Goal: Task Accomplishment & Management: Complete application form

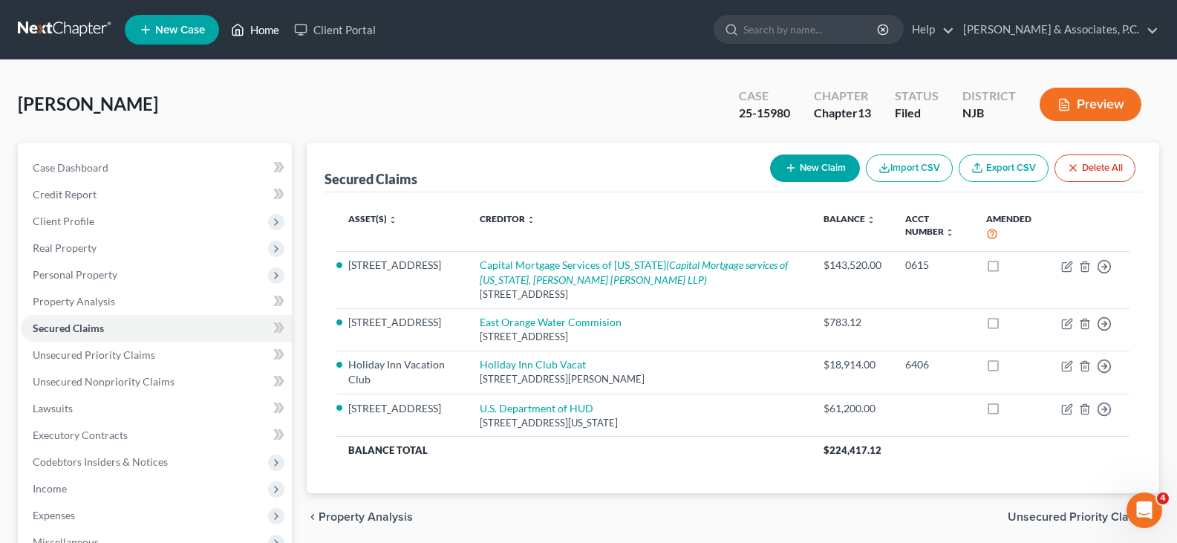
click at [271, 28] on link "Home" at bounding box center [255, 29] width 63 height 27
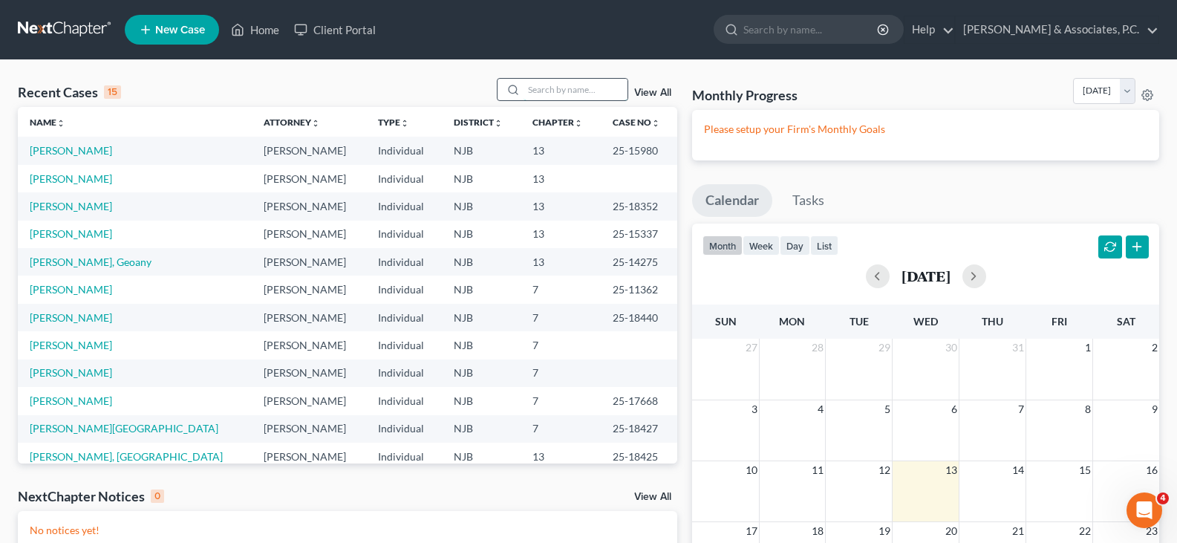
click at [554, 85] on input "search" at bounding box center [575, 90] width 104 height 22
type input "[PERSON_NAME]"
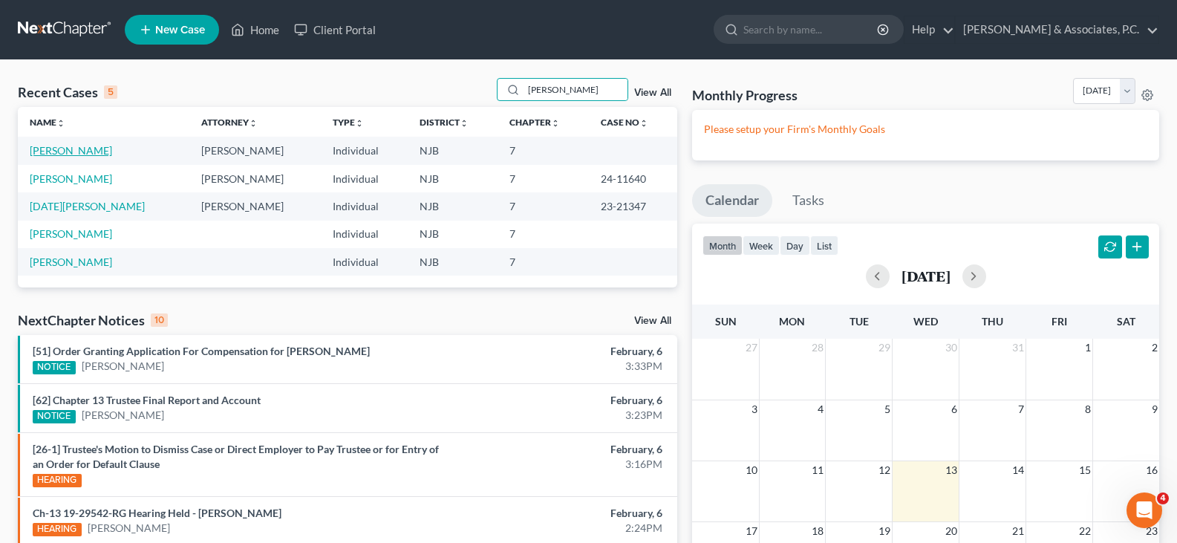
click at [71, 147] on link "[PERSON_NAME]" at bounding box center [71, 150] width 82 height 13
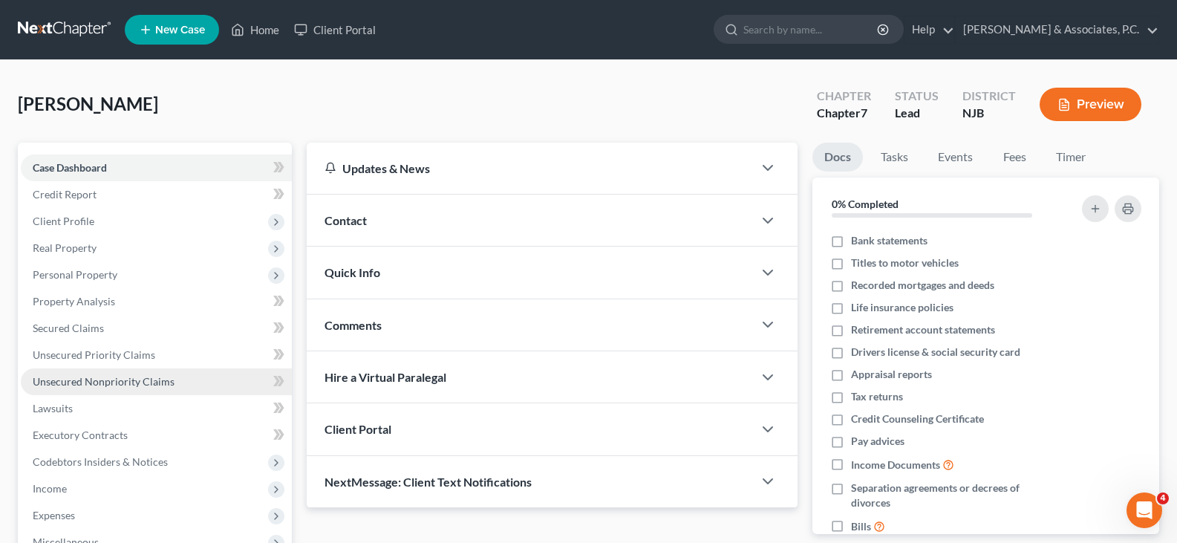
click at [72, 383] on span "Unsecured Nonpriority Claims" at bounding box center [104, 381] width 142 height 13
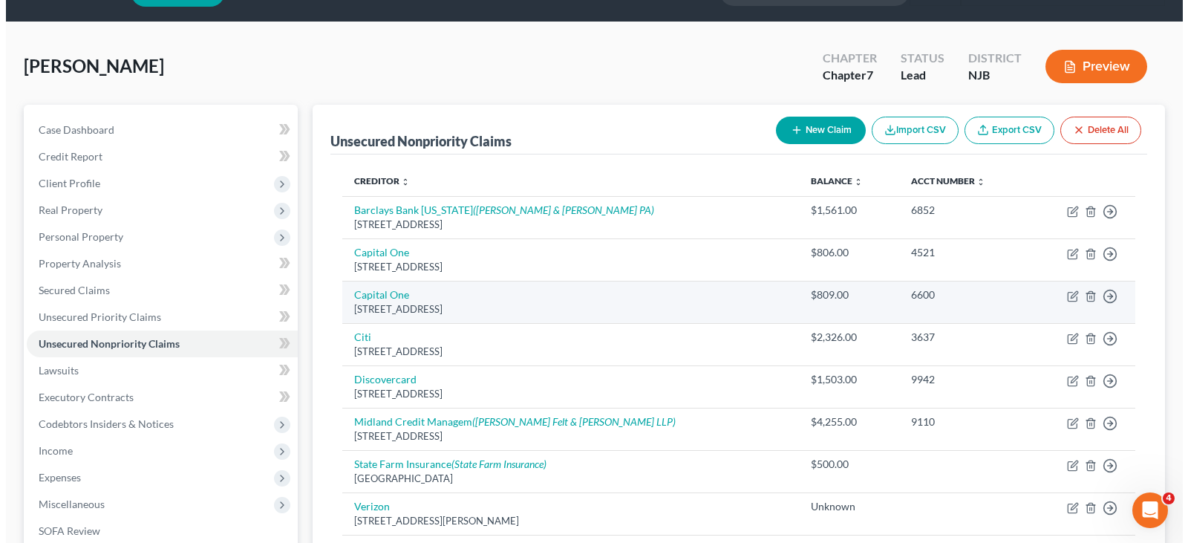
scroll to position [74, 0]
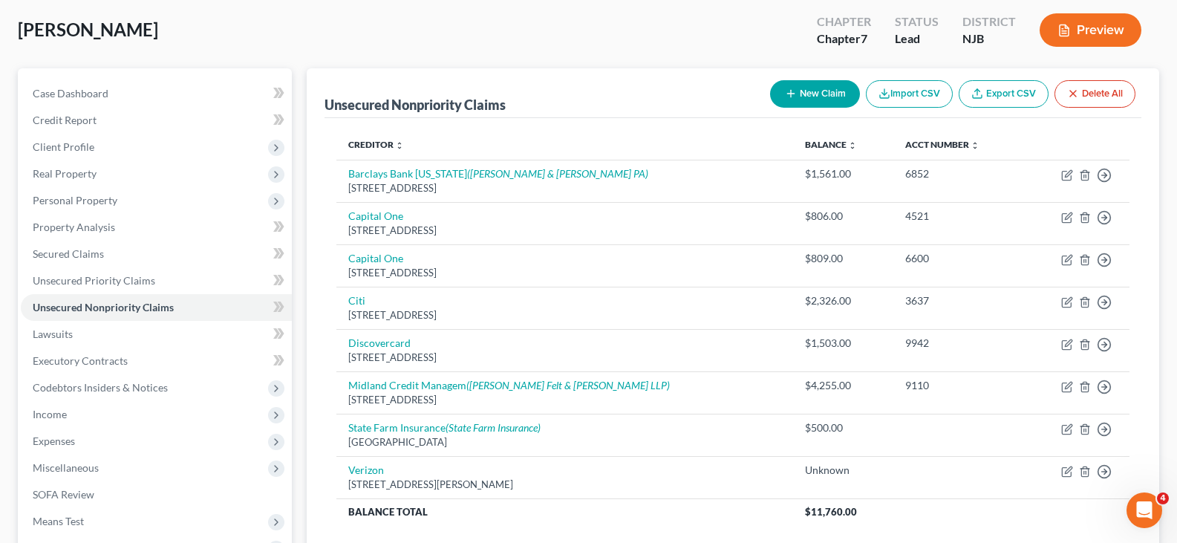
click at [815, 94] on button "New Claim" at bounding box center [815, 93] width 90 height 27
select select "0"
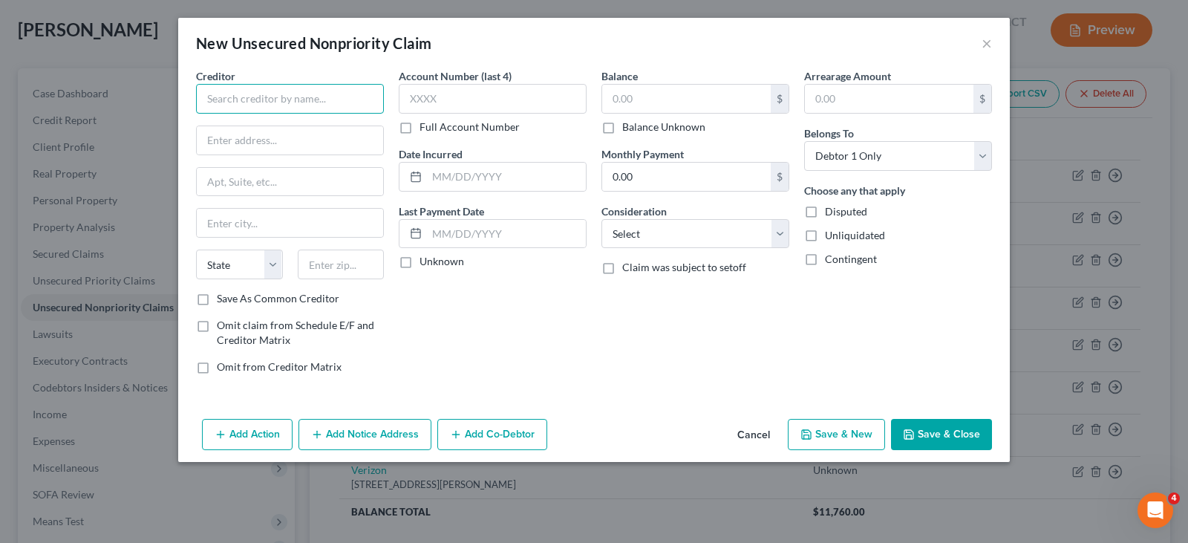
click at [346, 100] on input "text" at bounding box center [290, 99] width 188 height 30
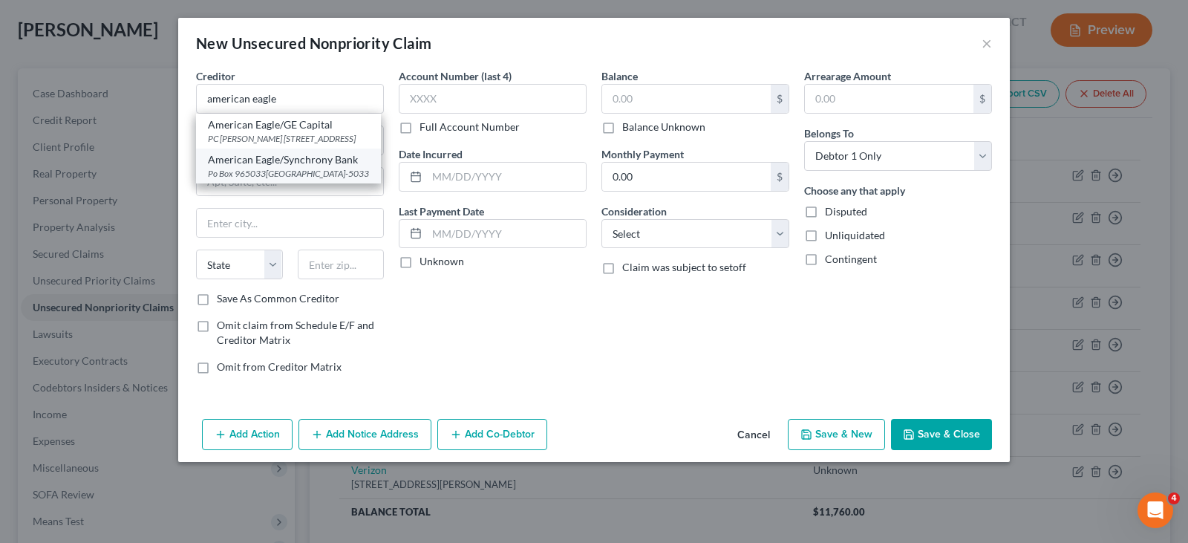
click at [269, 180] on div "Po Box 965033[GEOGRAPHIC_DATA]-5033" at bounding box center [288, 173] width 161 height 13
type input "American Eagle/Synchrony Bank"
type input "Po Box 965033"
type input "Orlando"
select select "9"
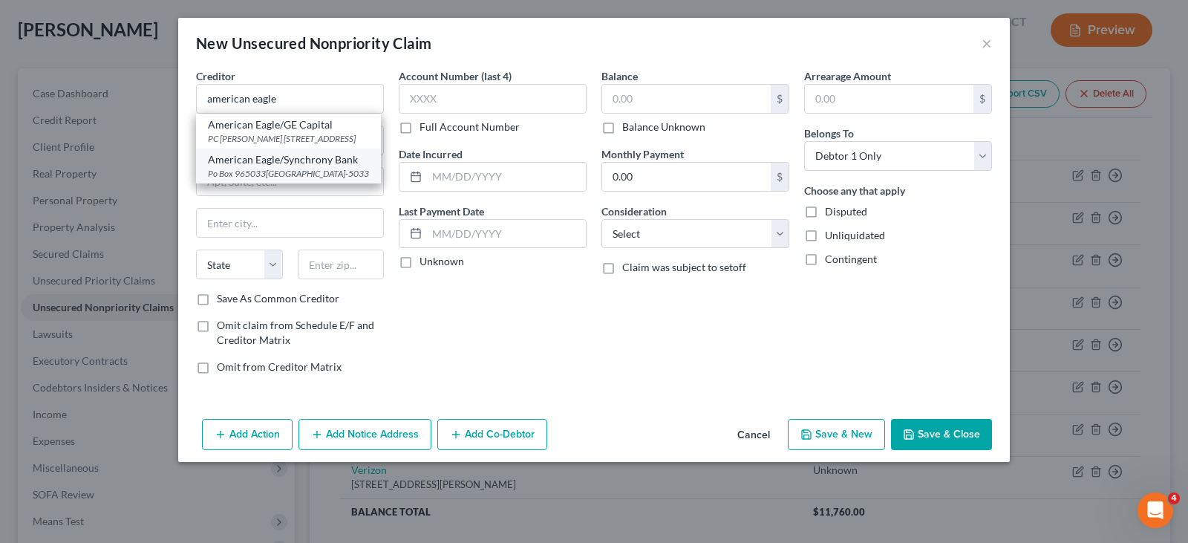
type input "32896-5033"
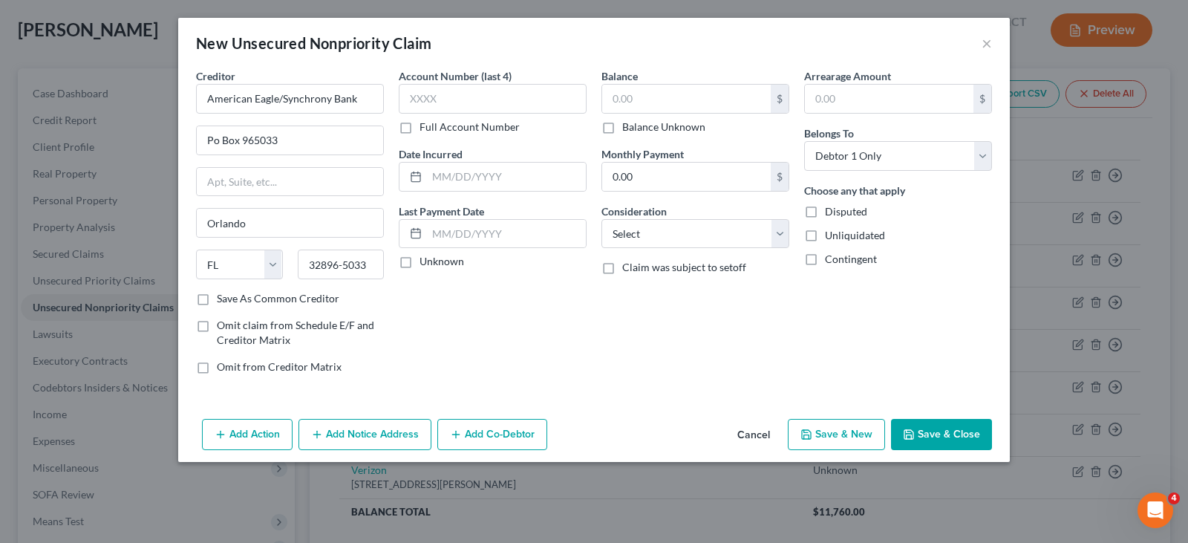
click at [622, 125] on label "Balance Unknown" at bounding box center [663, 127] width 83 height 15
click at [628, 125] on input "Balance Unknown" at bounding box center [633, 125] width 10 height 10
checkbox input "true"
type input "0.00"
click at [682, 232] on select "Select Cable / Satellite Services Collection Agency Credit Card Debt Debt Couns…" at bounding box center [695, 234] width 188 height 30
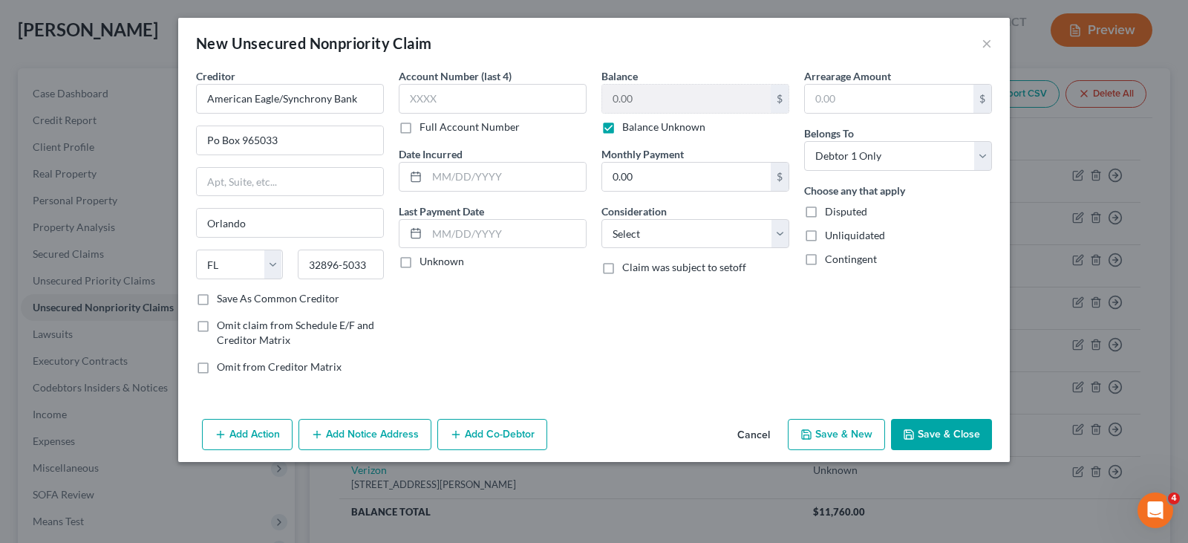
click at [556, 65] on div "New Unsecured Nonpriority Claim ×" at bounding box center [594, 43] width 832 height 50
click at [622, 131] on label "Balance Unknown" at bounding box center [663, 127] width 83 height 15
click at [628, 129] on input "Balance Unknown" at bounding box center [633, 125] width 10 height 10
checkbox input "false"
type input "243.00"
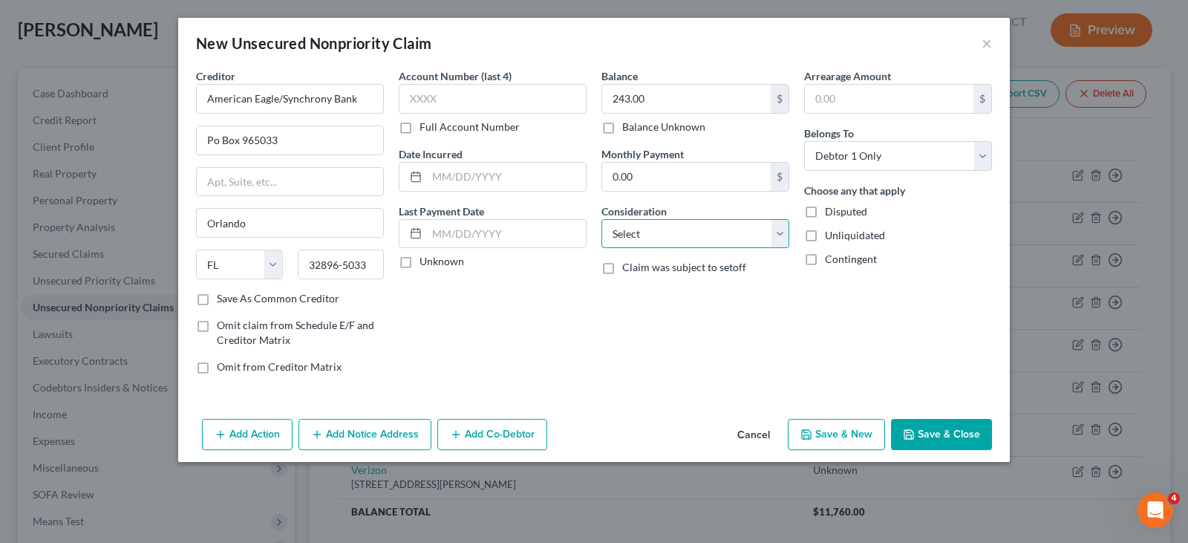
click at [670, 232] on select "Select Cable / Satellite Services Collection Agency Credit Card Debt Debt Couns…" at bounding box center [695, 234] width 188 height 30
select select "2"
click at [601, 219] on select "Select Cable / Satellite Services Collection Agency Credit Card Debt Debt Couns…" at bounding box center [695, 234] width 188 height 30
click at [363, 431] on button "Add Notice Address" at bounding box center [364, 434] width 133 height 31
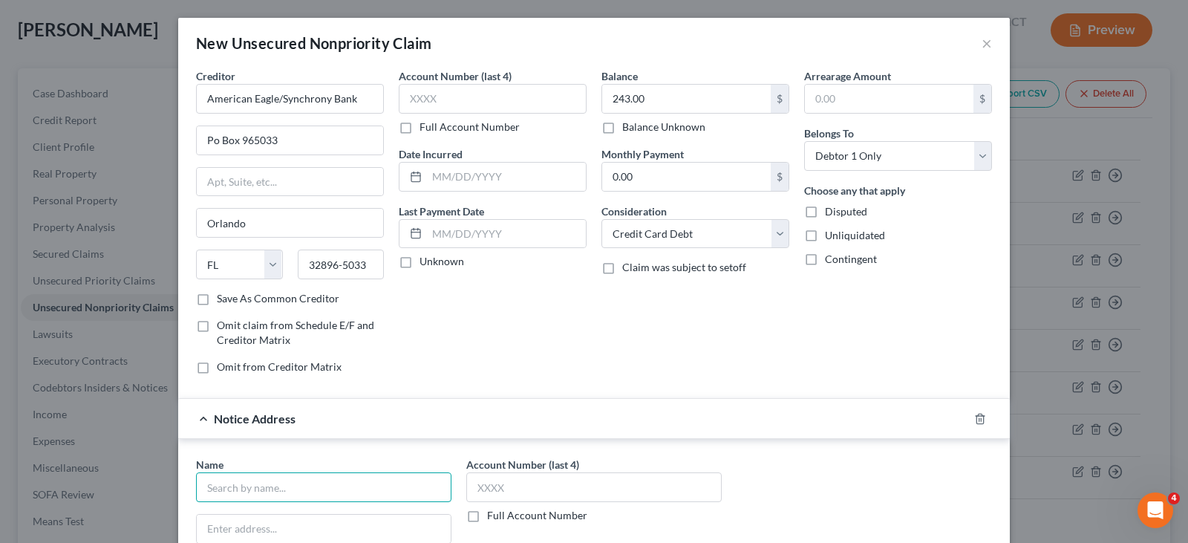
drag, startPoint x: 306, startPoint y: 488, endPoint x: 304, endPoint y: 497, distance: 9.9
click at [304, 488] on input "text" at bounding box center [323, 487] width 255 height 30
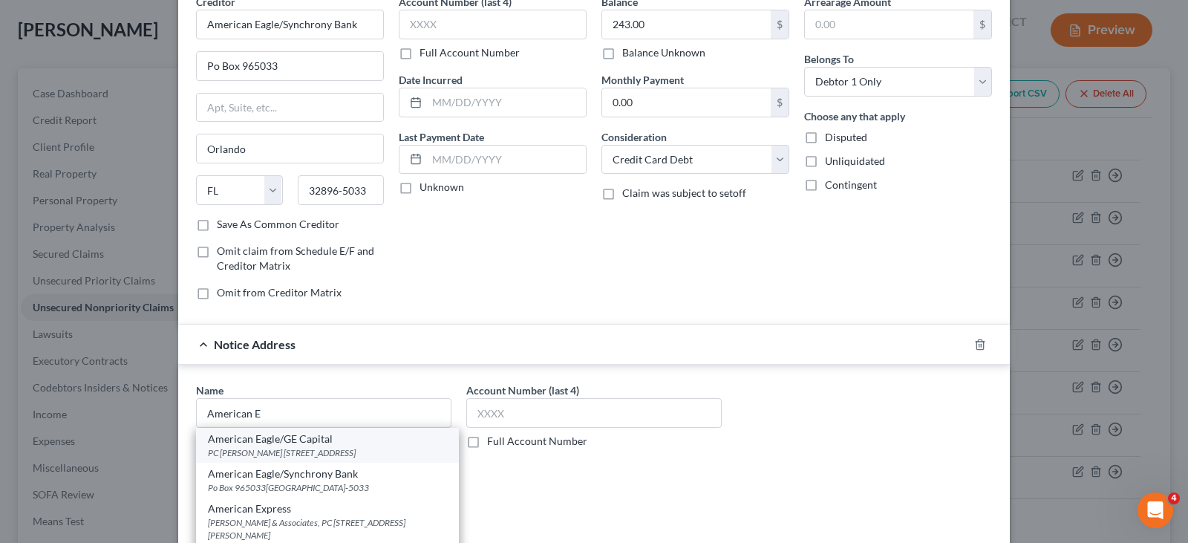
click at [298, 437] on div "American Eagle/GE Capital" at bounding box center [327, 438] width 239 height 15
type input "American Eagle/GE Capital"
type input "PC [PERSON_NAME]"
type input "[STREET_ADDRESS]"
type input "Valhalla"
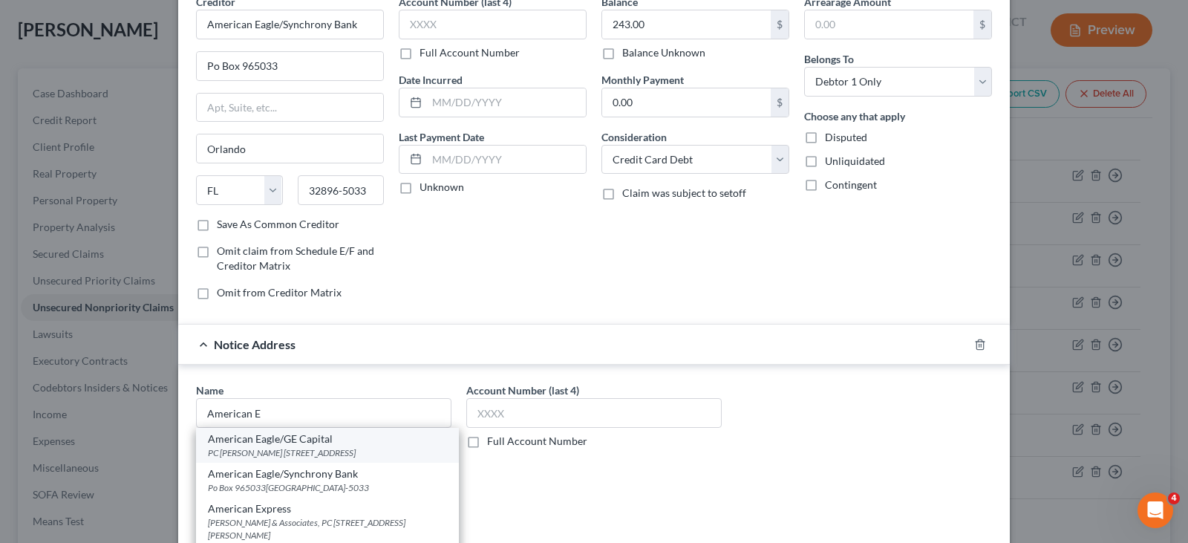
select select "35"
type input "10595"
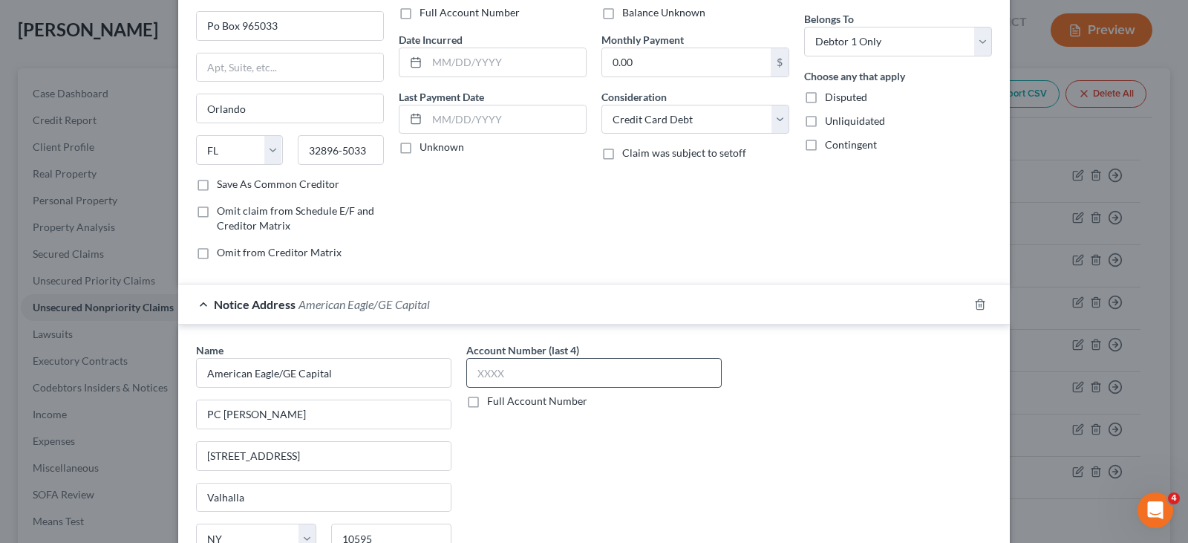
scroll to position [149, 0]
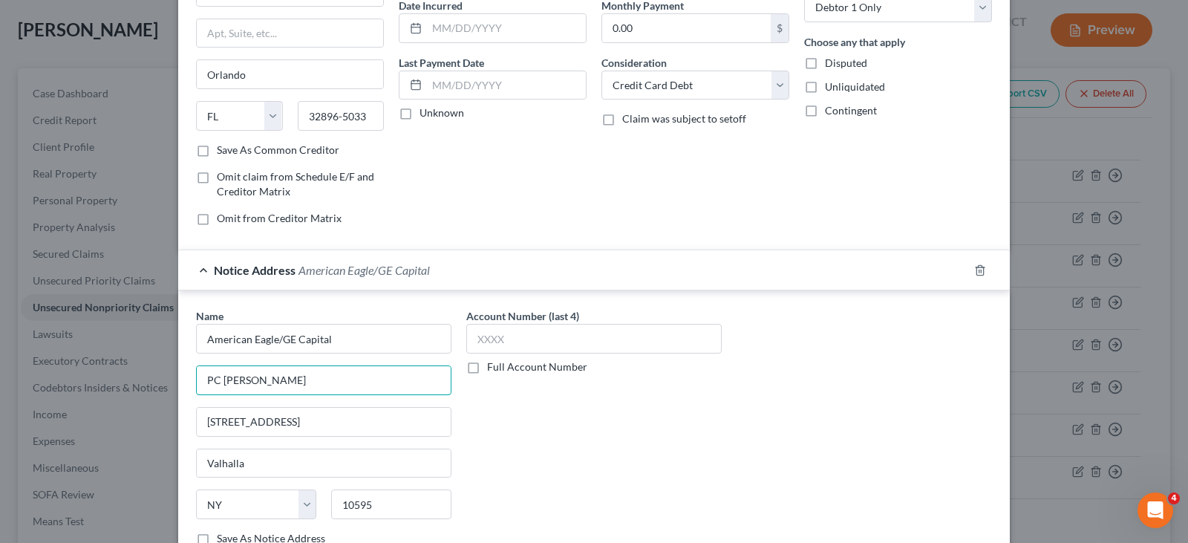
drag, startPoint x: 263, startPoint y: 379, endPoint x: 140, endPoint y: 385, distance: 123.4
click at [140, 385] on div "New Unsecured Nonpriority Claim × Creditor * American Eagle/Synchrony Bank Po B…" at bounding box center [594, 271] width 1188 height 543
click at [979, 270] on line "button" at bounding box center [979, 271] width 0 height 3
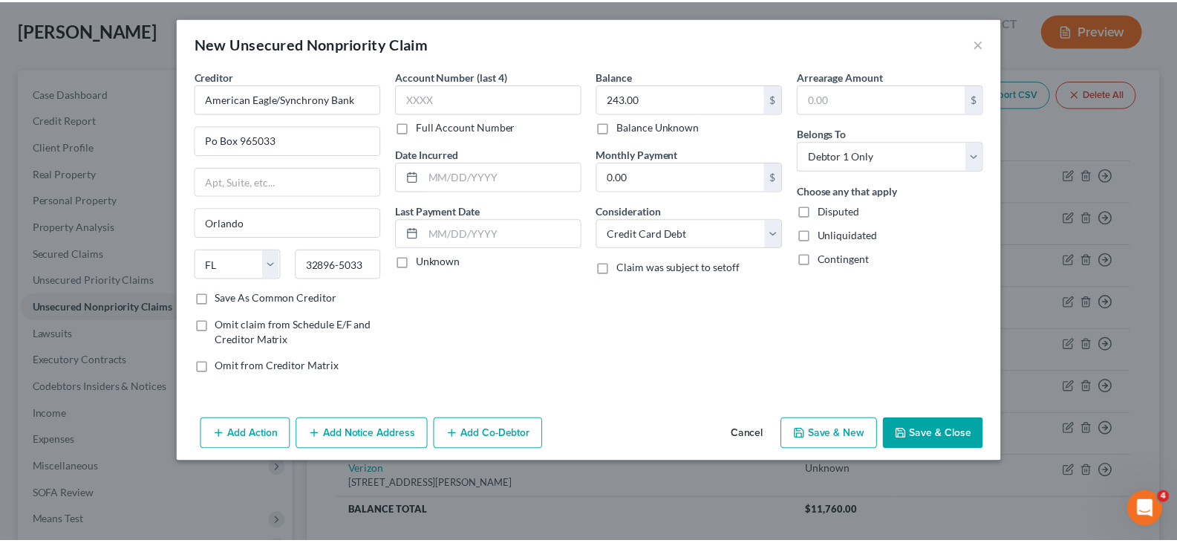
scroll to position [0, 0]
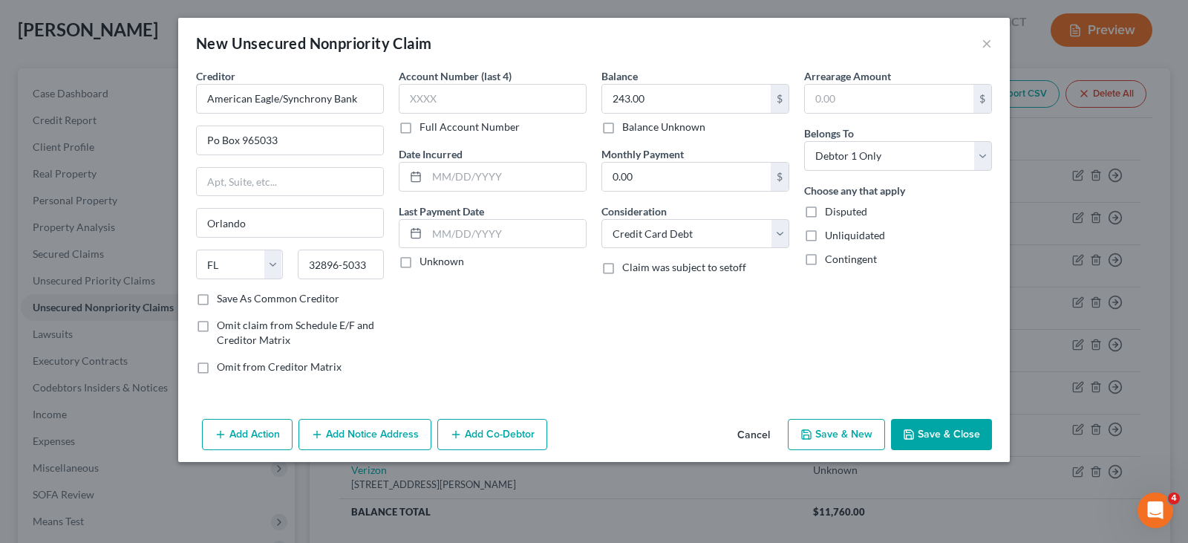
click at [924, 435] on button "Save & Close" at bounding box center [941, 434] width 101 height 31
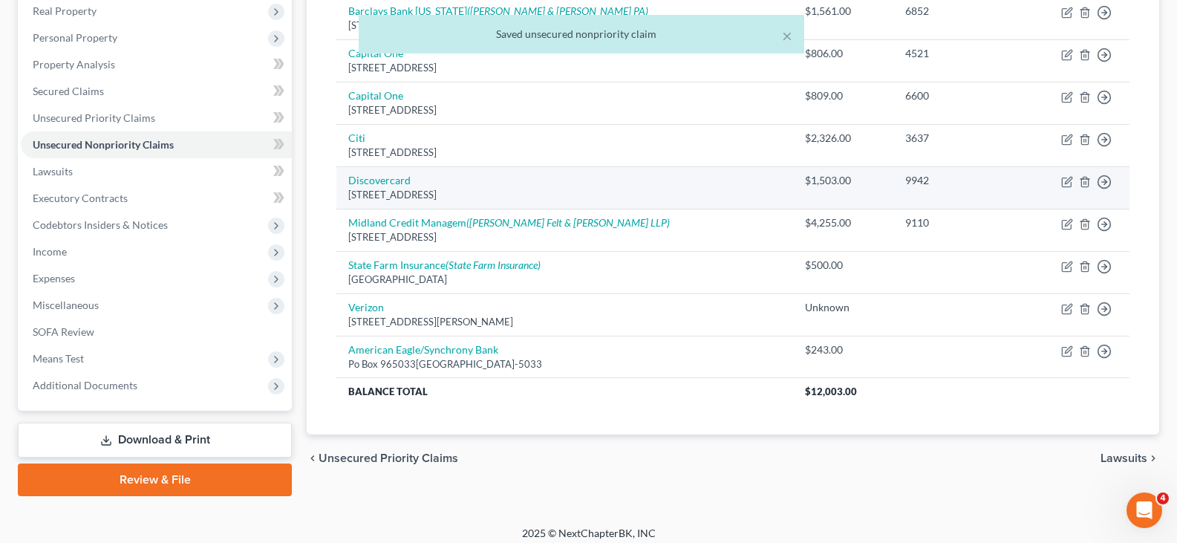
scroll to position [247, 0]
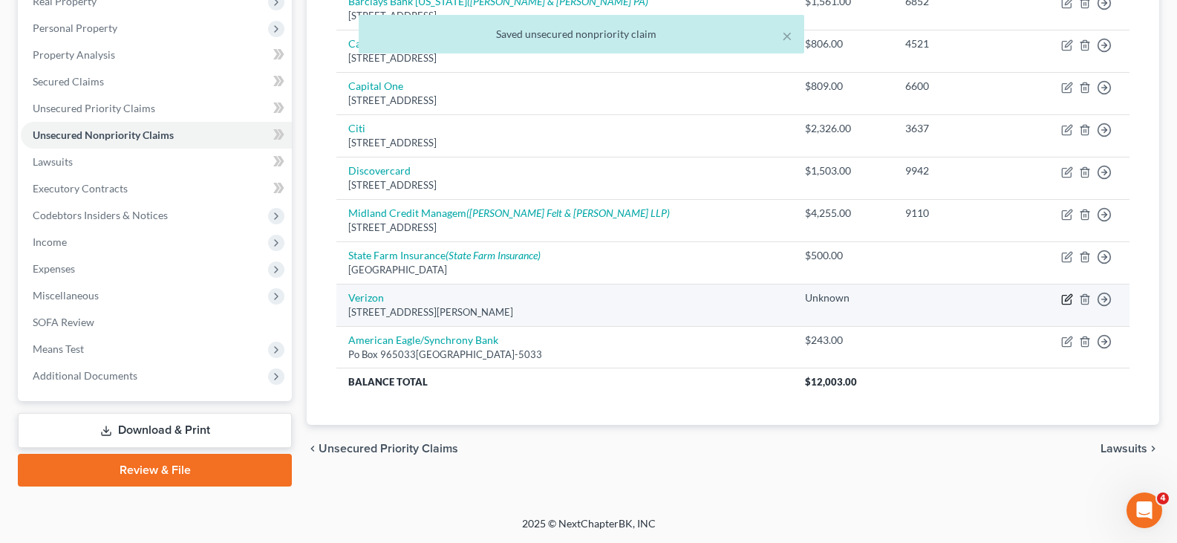
click at [1065, 297] on icon "button" at bounding box center [1067, 299] width 12 height 12
select select "26"
select select "19"
select select "0"
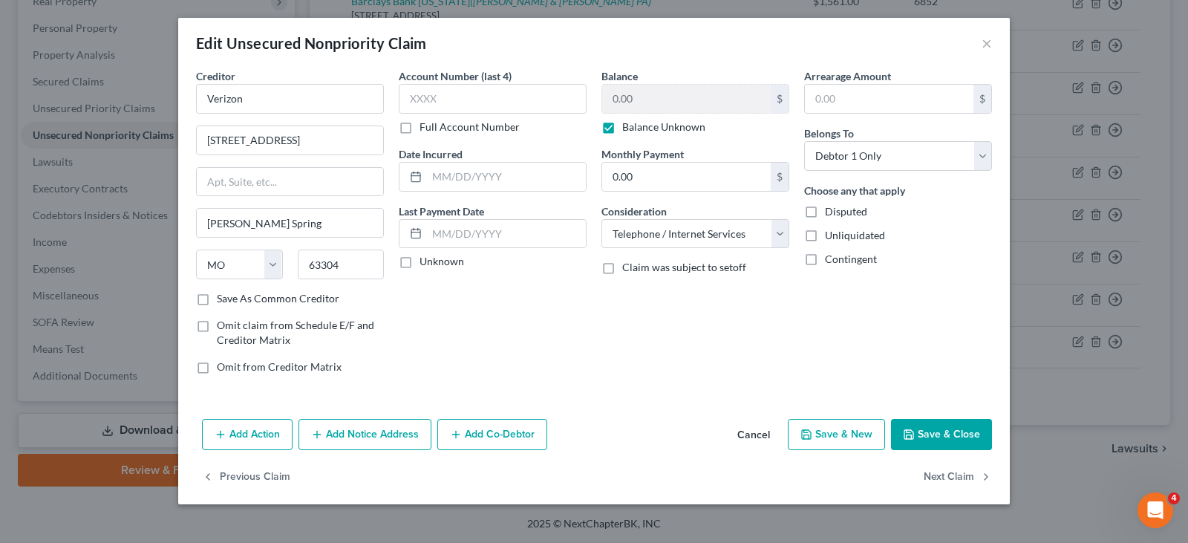
click at [622, 130] on label "Balance Unknown" at bounding box center [663, 127] width 83 height 15
click at [628, 129] on input "Balance Unknown" at bounding box center [633, 125] width 10 height 10
checkbox input "false"
click at [645, 104] on input "0.00" at bounding box center [686, 99] width 169 height 28
type input "2,636.00"
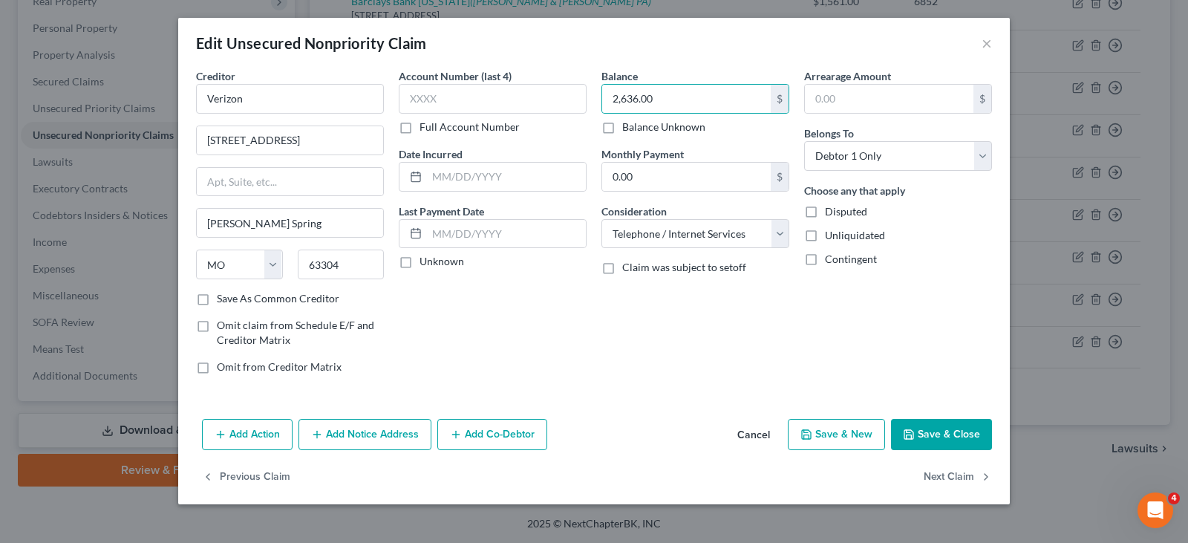
drag, startPoint x: 948, startPoint y: 437, endPoint x: 924, endPoint y: 423, distance: 27.6
click at [946, 437] on button "Save & Close" at bounding box center [941, 434] width 101 height 31
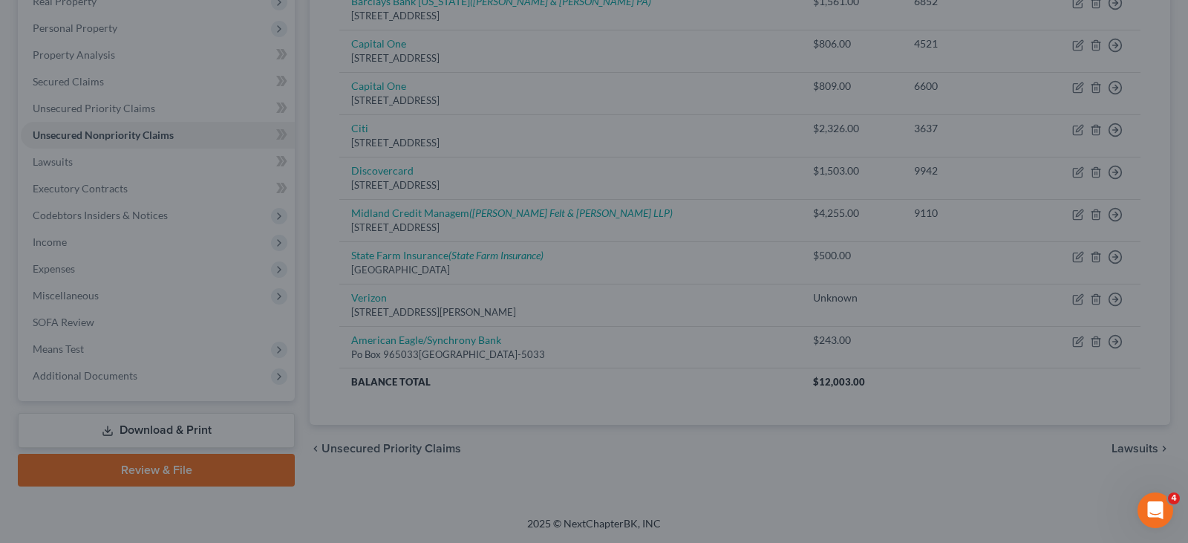
type input "0"
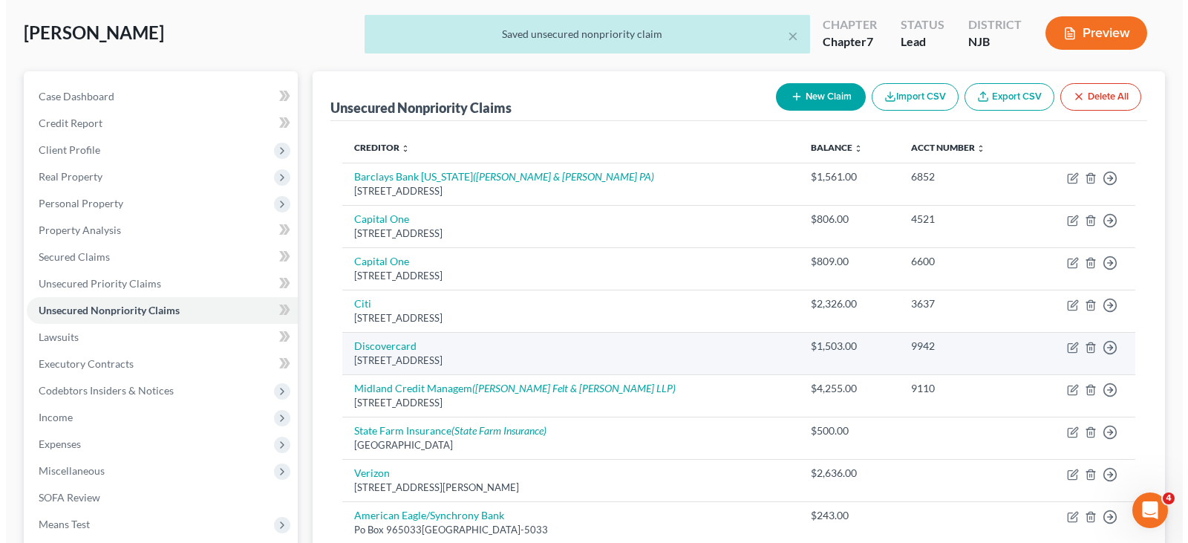
scroll to position [0, 0]
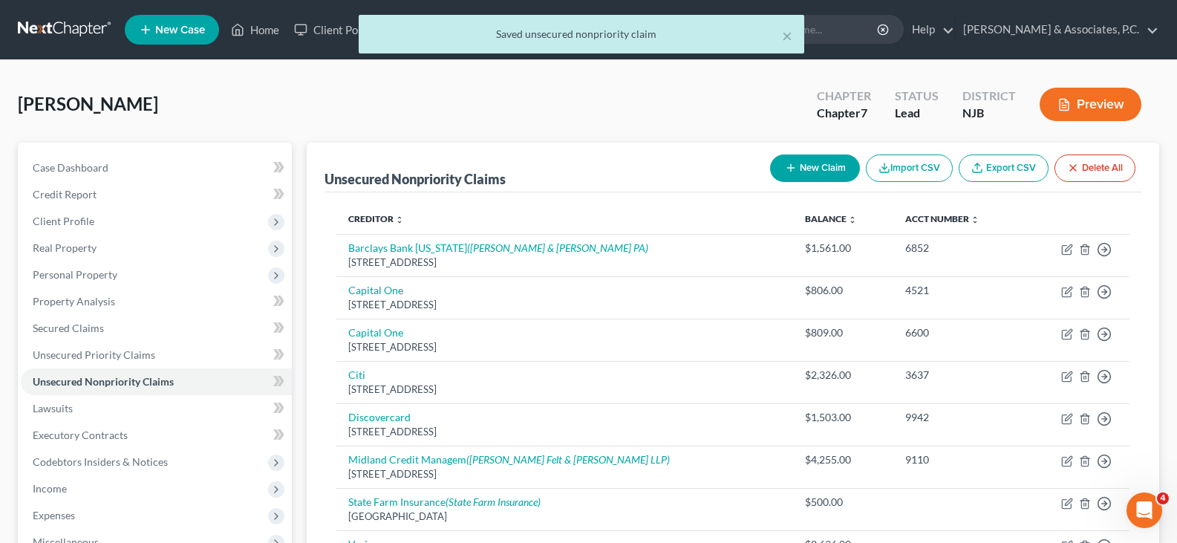
click at [822, 165] on button "New Claim" at bounding box center [815, 167] width 90 height 27
select select "0"
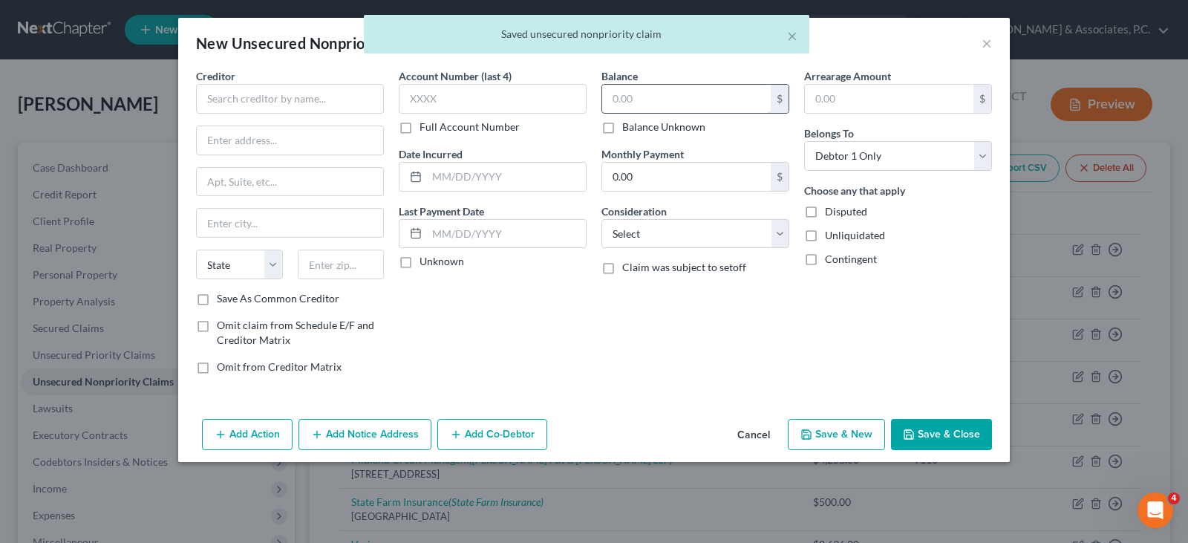
click at [664, 94] on input "text" at bounding box center [686, 99] width 169 height 28
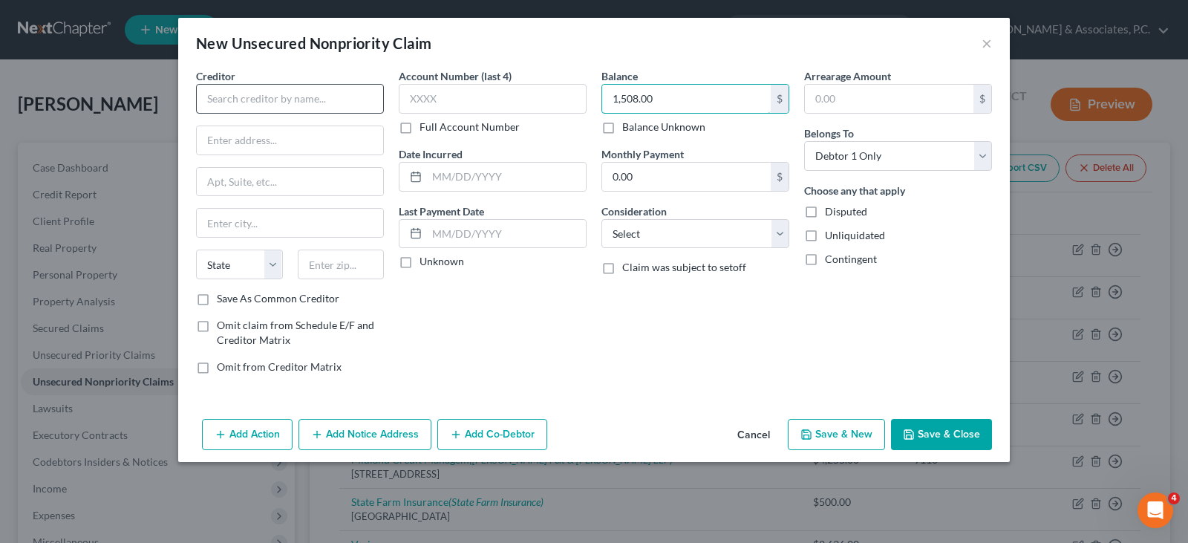
type input "1,508.00"
click at [301, 102] on input "text" at bounding box center [290, 99] width 188 height 30
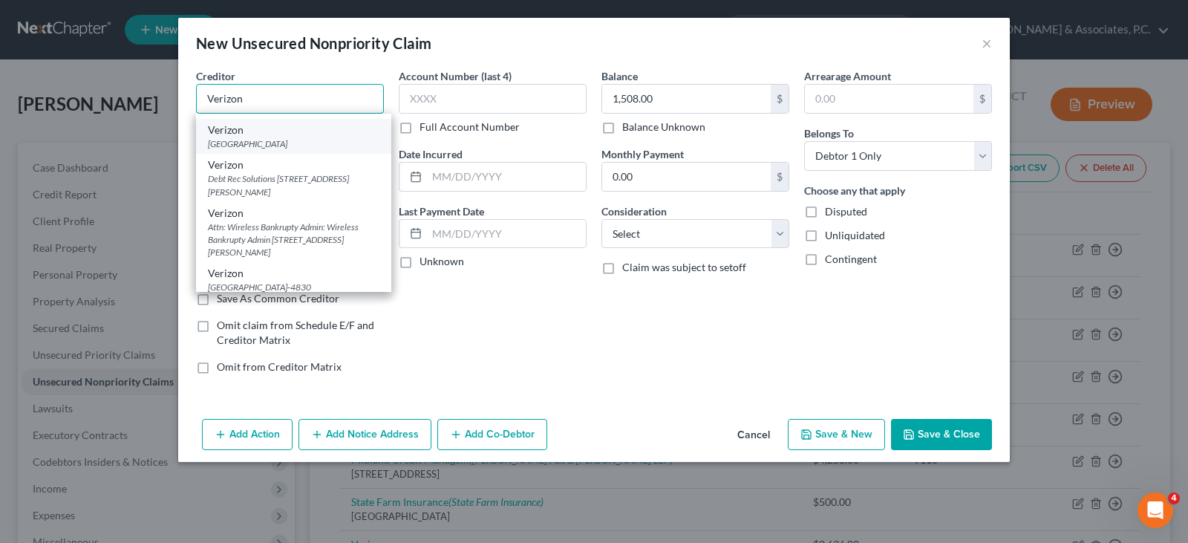
scroll to position [371, 0]
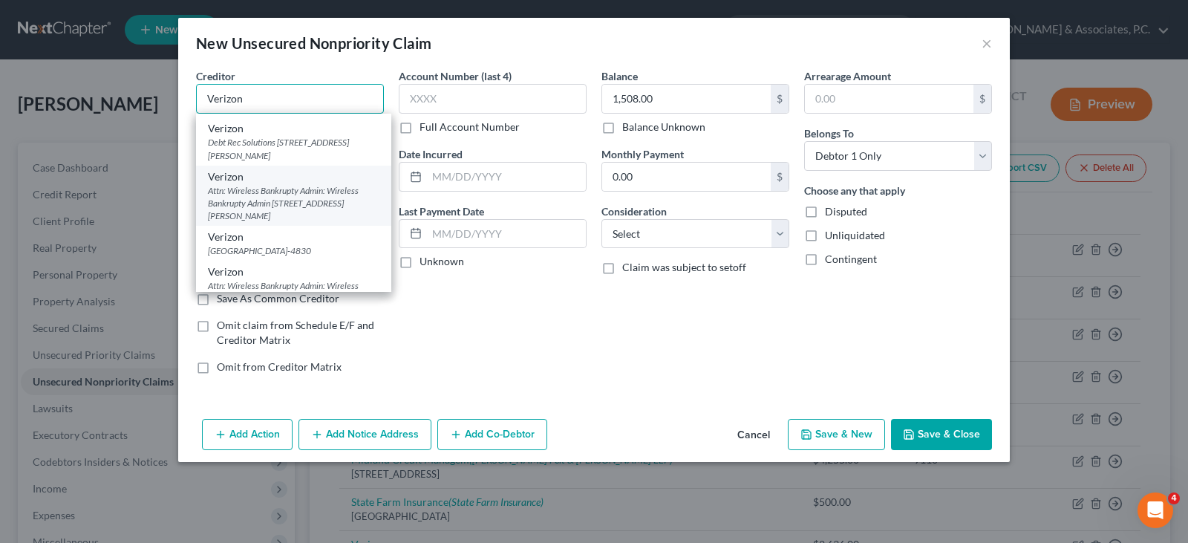
type input "Verizon"
click at [273, 209] on div "Attn: Wireless Bankrupty Admin: Wireless Bankrupty Admin [STREET_ADDRESS][PERSO…" at bounding box center [294, 203] width 172 height 38
type input "Attn: Wireless Bankrupty Admin: Wireless Bankrupty Admin"
type input "[STREET_ADDRESS][PERSON_NAME]"
type input "Saint [PERSON_NAME]"
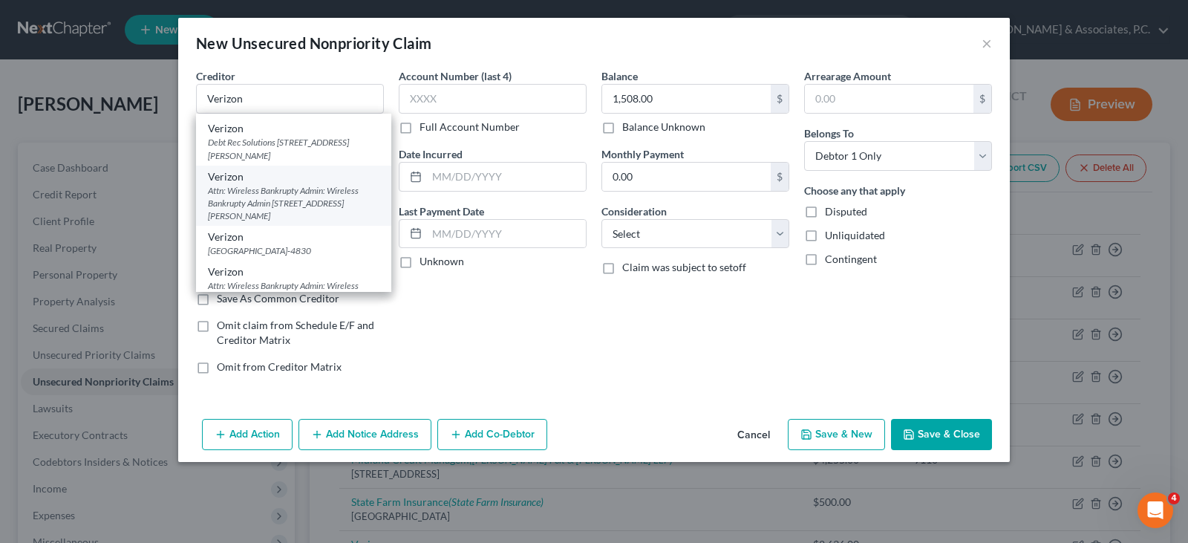
select select "26"
type input "63304"
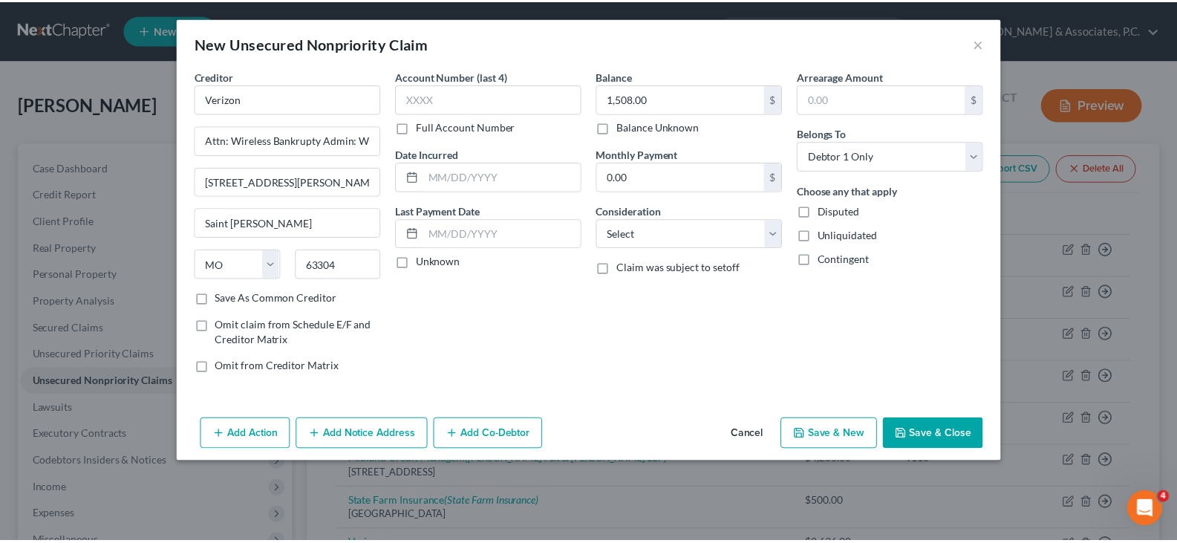
scroll to position [0, 0]
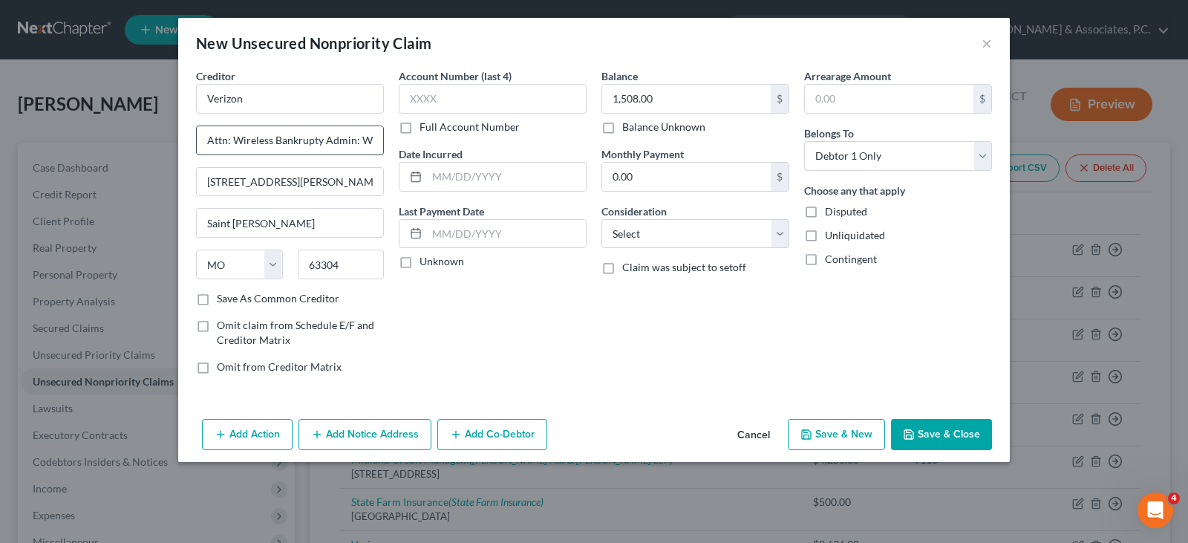
click at [221, 140] on input "Attn: Wireless Bankrupty Admin: Wireless Bankrupty Admin" at bounding box center [290, 140] width 186 height 28
drag, startPoint x: 235, startPoint y: 137, endPoint x: 274, endPoint y: 137, distance: 38.6
click at [274, 137] on input "Attn: Wireless Bankrupty Admin: Wireless Bankrupty Admin" at bounding box center [290, 140] width 186 height 28
type input "Attn: Bankruptcy Admin"
click at [317, 190] on input "[STREET_ADDRESS][PERSON_NAME]" at bounding box center [290, 182] width 186 height 28
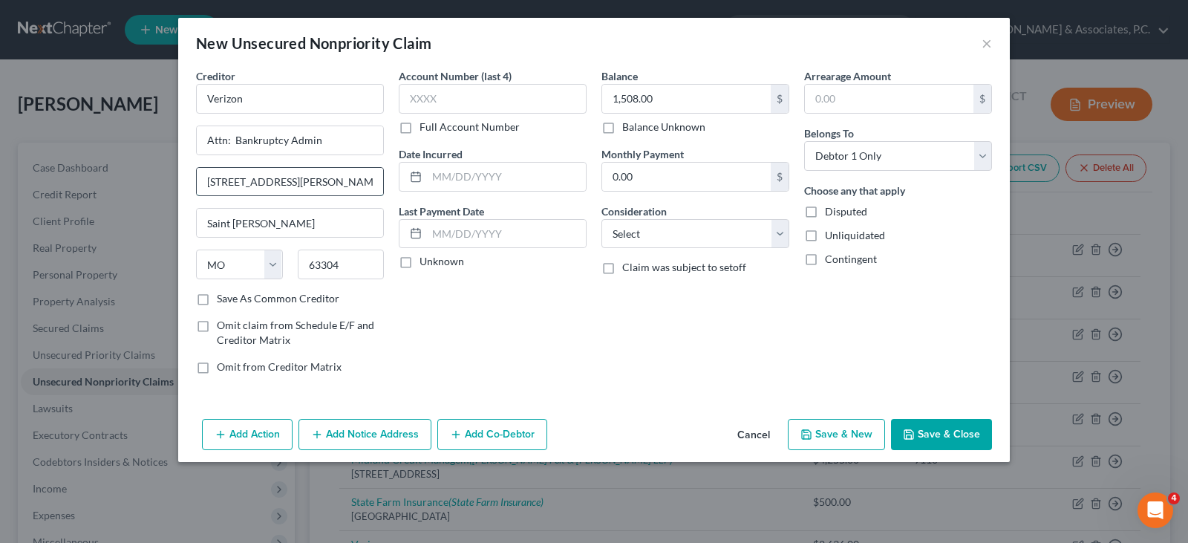
click at [245, 188] on input "[STREET_ADDRESS][PERSON_NAME]" at bounding box center [290, 182] width 186 height 28
click at [252, 182] on input "[STREET_ADDRESS]" at bounding box center [290, 182] width 186 height 28
click at [266, 177] on input "[STREET_ADDRESS]" at bounding box center [290, 182] width 186 height 28
type input "[STREET_ADDRESS]"
click at [217, 297] on label "Save As Common Creditor" at bounding box center [278, 298] width 123 height 15
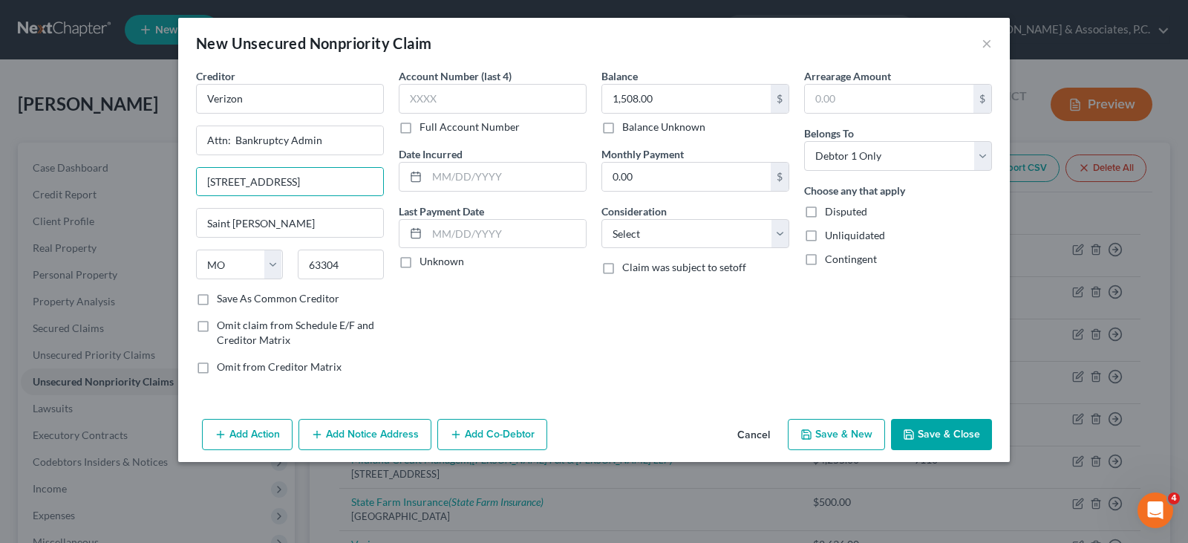
click at [223, 297] on input "Save As Common Creditor" at bounding box center [228, 296] width 10 height 10
checkbox input "true"
click at [627, 235] on select "Select Cable / Satellite Services Collection Agency Credit Card Debt Debt Couns…" at bounding box center [695, 234] width 188 height 30
select select "19"
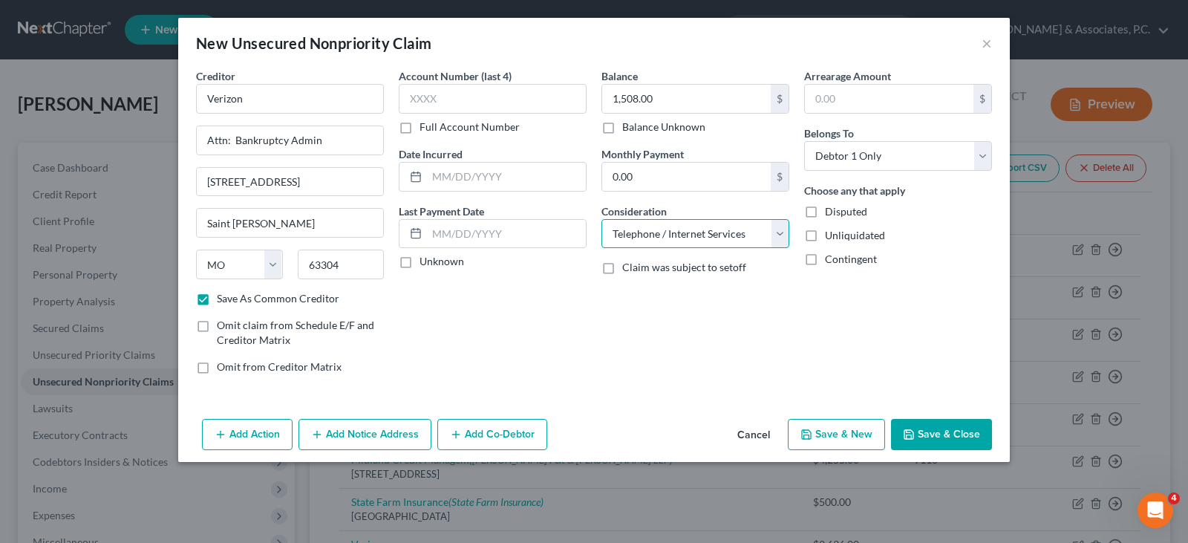
click at [601, 219] on select "Select Cable / Satellite Services Collection Agency Credit Card Debt Debt Couns…" at bounding box center [695, 234] width 188 height 30
click at [947, 430] on button "Save & Close" at bounding box center [941, 434] width 101 height 31
checkbox input "false"
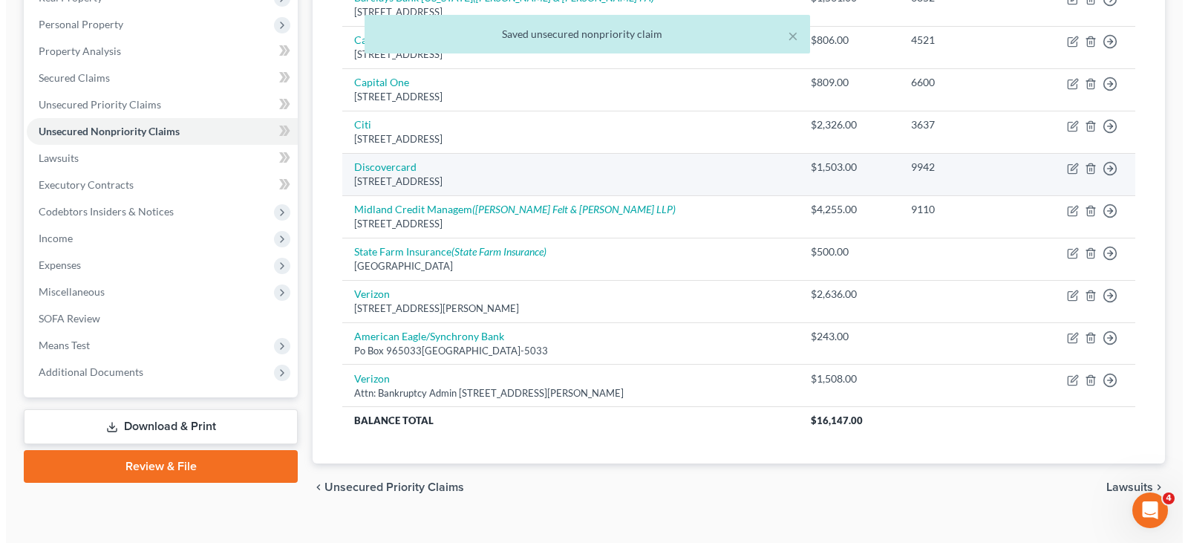
scroll to position [275, 0]
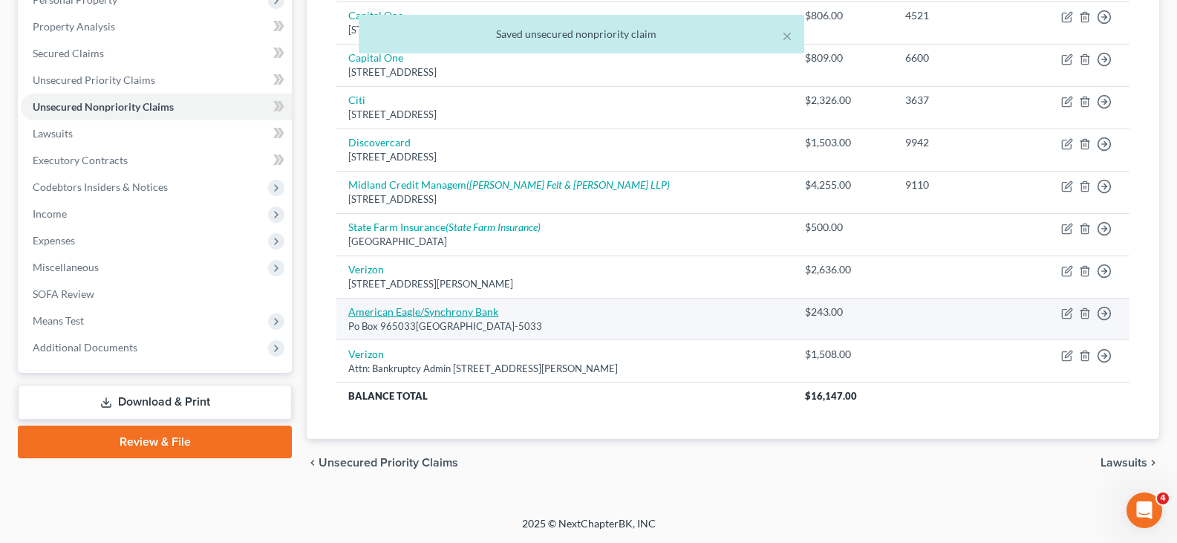
click at [432, 311] on link "American Eagle/Synchrony Bank" at bounding box center [423, 311] width 150 height 13
select select "9"
select select "2"
select select "0"
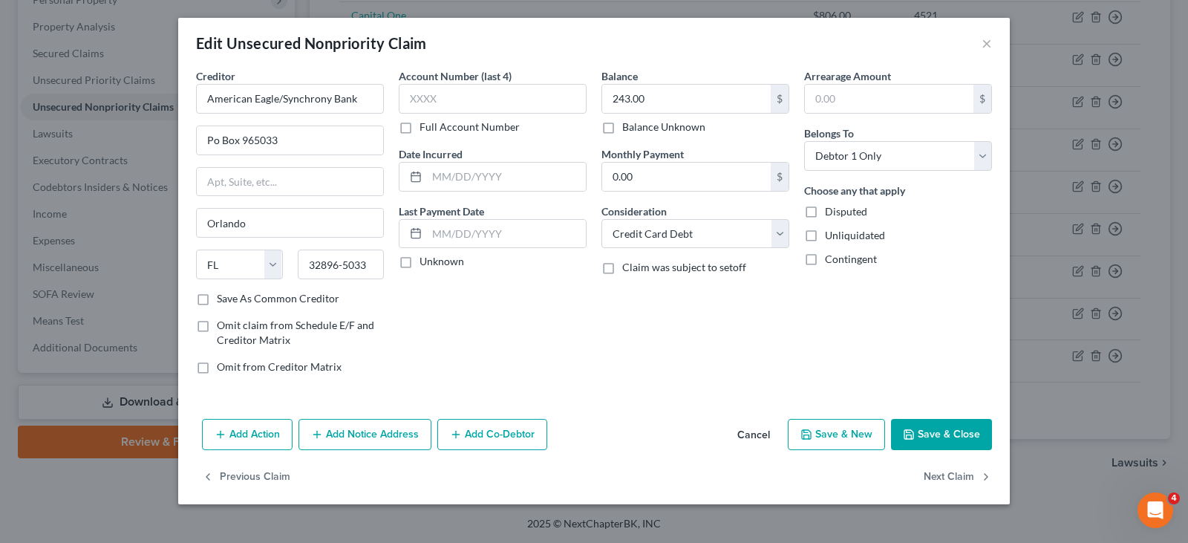
click at [358, 431] on button "Add Notice Address" at bounding box center [364, 434] width 133 height 31
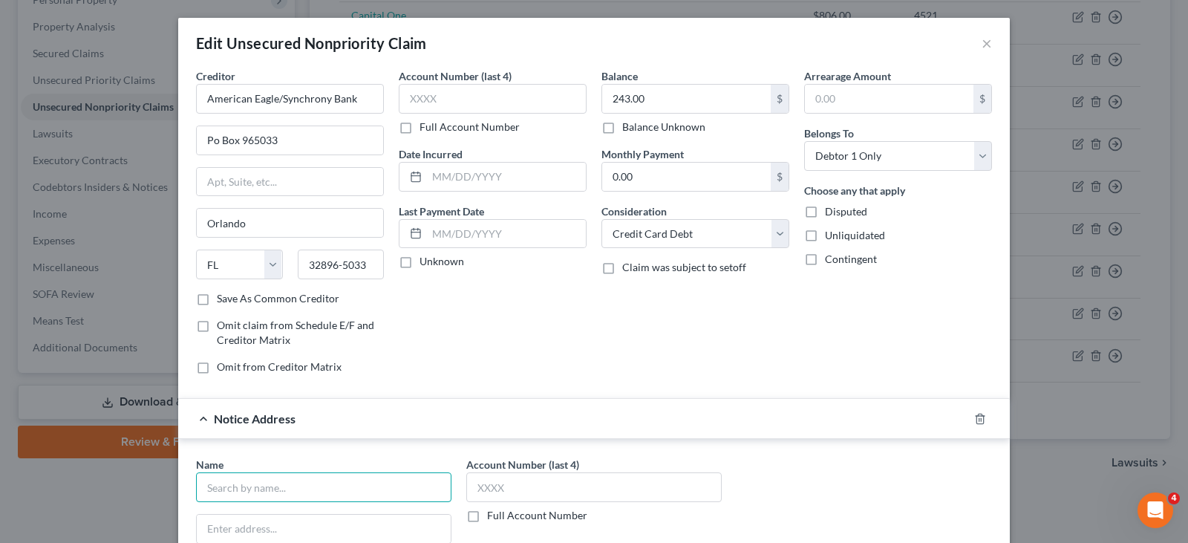
click at [273, 483] on input "text" at bounding box center [323, 487] width 255 height 30
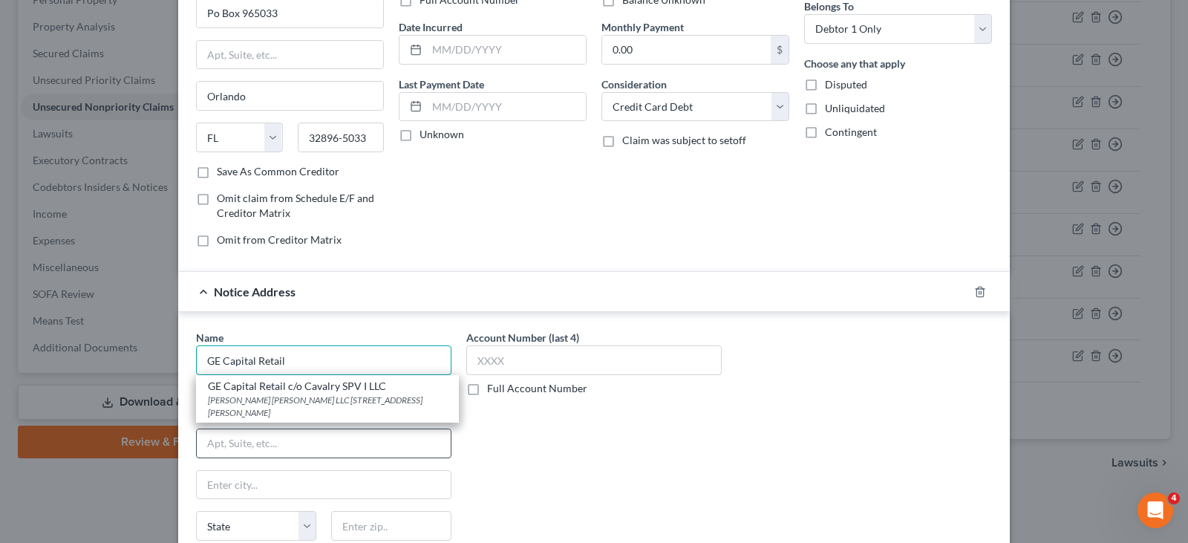
scroll to position [149, 0]
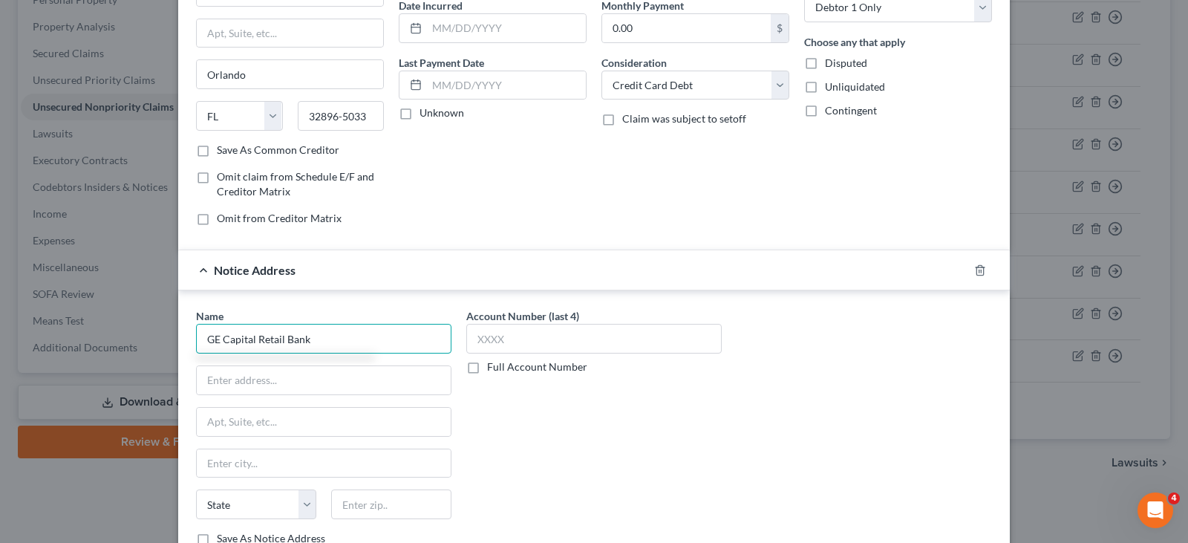
drag, startPoint x: 319, startPoint y: 339, endPoint x: 202, endPoint y: 336, distance: 116.6
click at [202, 336] on input "GE Capital Retail Bank" at bounding box center [323, 339] width 255 height 30
type input "GE Capital Retail Bank"
paste input "[STREET_ADDRESS]"
type input "[STREET_ADDRESS]"
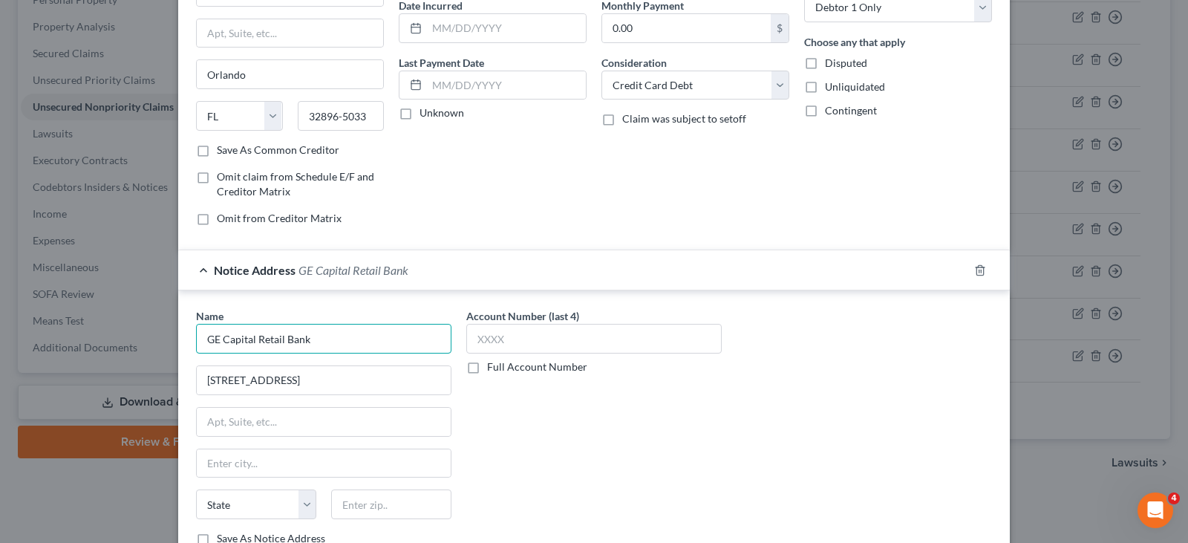
click at [324, 340] on input "GE Capital Retail Bank" at bounding box center [323, 339] width 255 height 30
type input "GE Capital Retail Bank Synchrony"
paste input "06902."
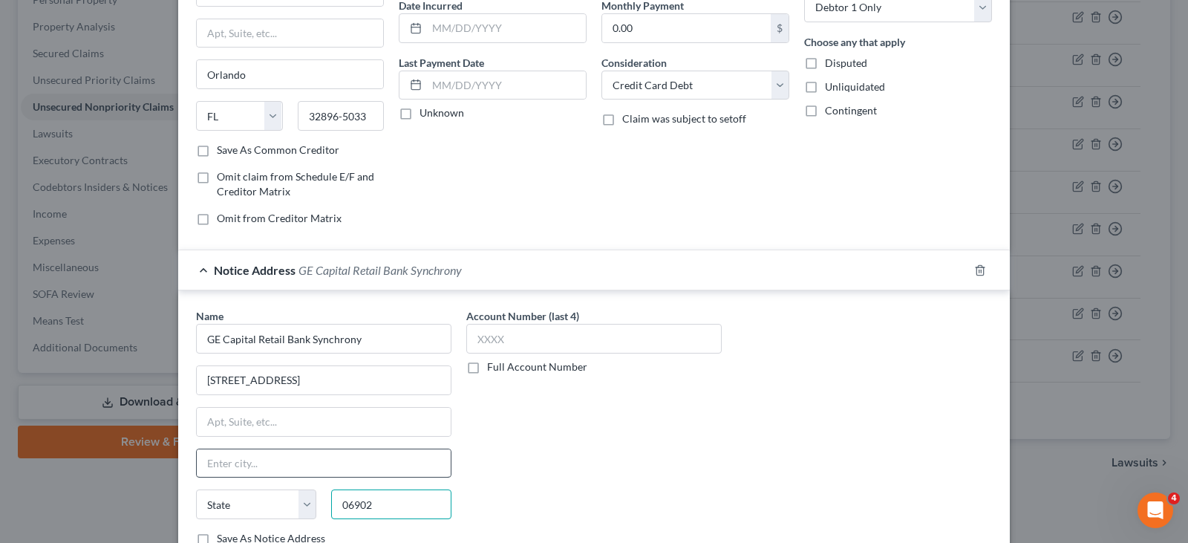
type input "06902"
type input "[GEOGRAPHIC_DATA]"
select select "6"
click at [339, 460] on input "[GEOGRAPHIC_DATA]" at bounding box center [324, 463] width 254 height 28
click at [544, 460] on div "Account Number (last 4) Full Account Number" at bounding box center [594, 432] width 270 height 249
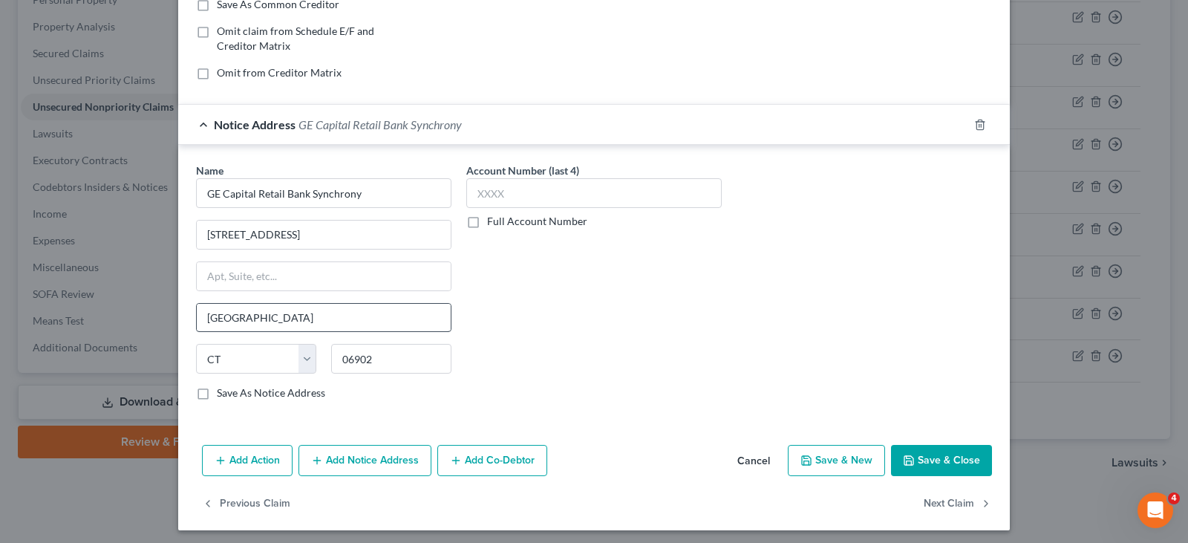
scroll to position [299, 0]
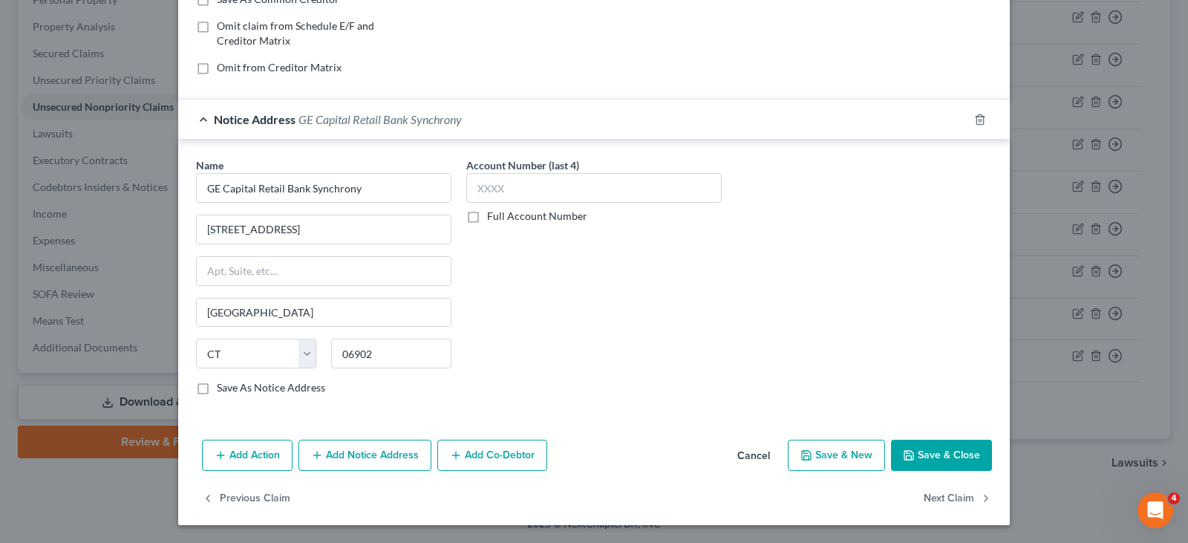
drag, startPoint x: 198, startPoint y: 389, endPoint x: 269, endPoint y: 409, distance: 74.0
click at [217, 389] on label "Save As Notice Address" at bounding box center [271, 387] width 108 height 15
click at [223, 389] on input "Save As Notice Address" at bounding box center [228, 385] width 10 height 10
click at [942, 456] on button "Save & Close" at bounding box center [941, 455] width 101 height 31
checkbox input "false"
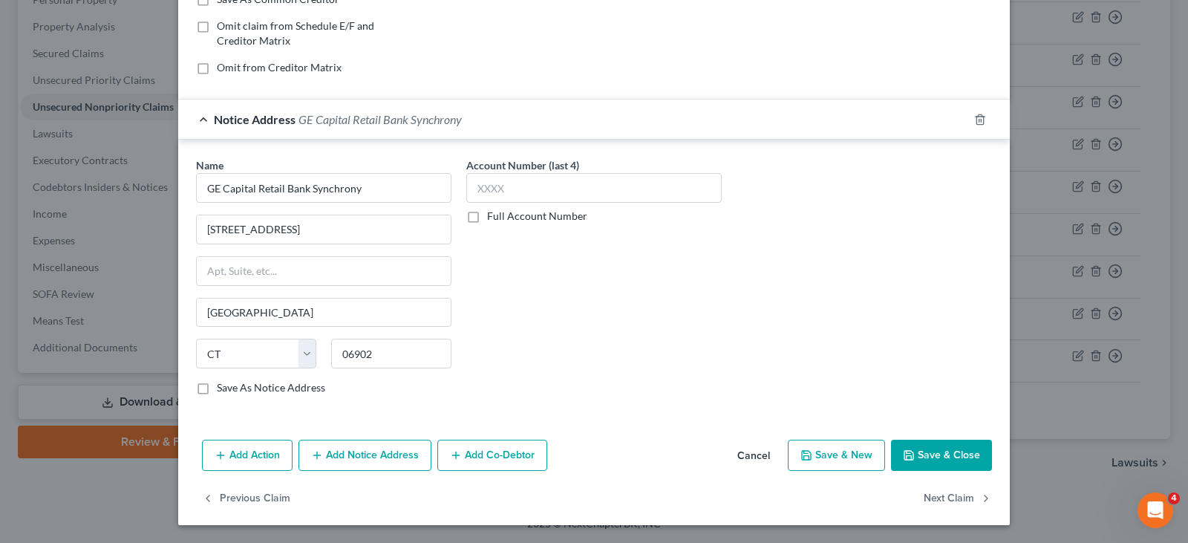
type input "0"
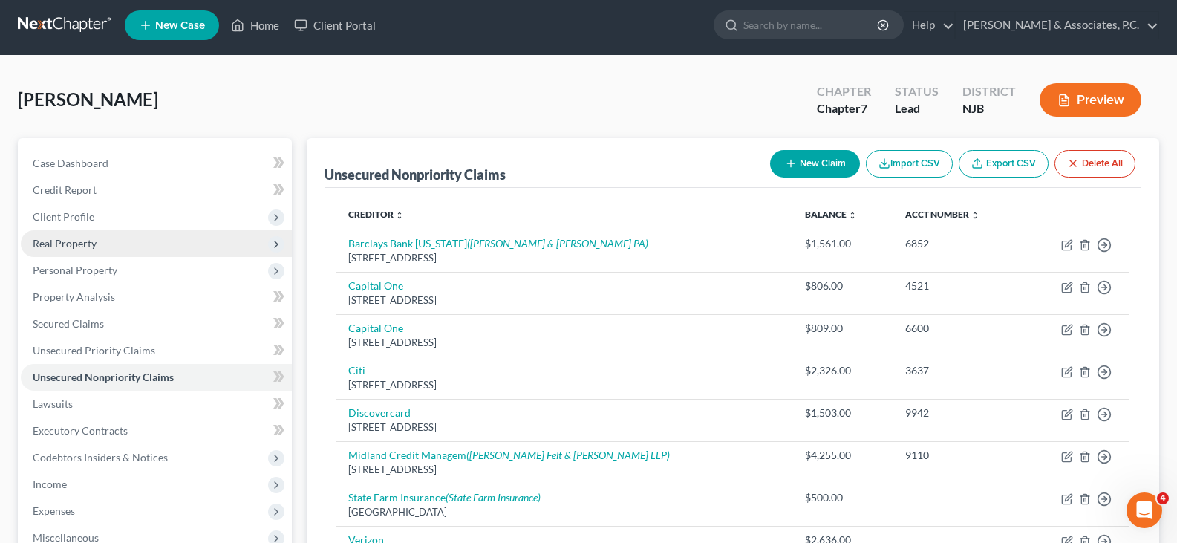
scroll to position [275, 0]
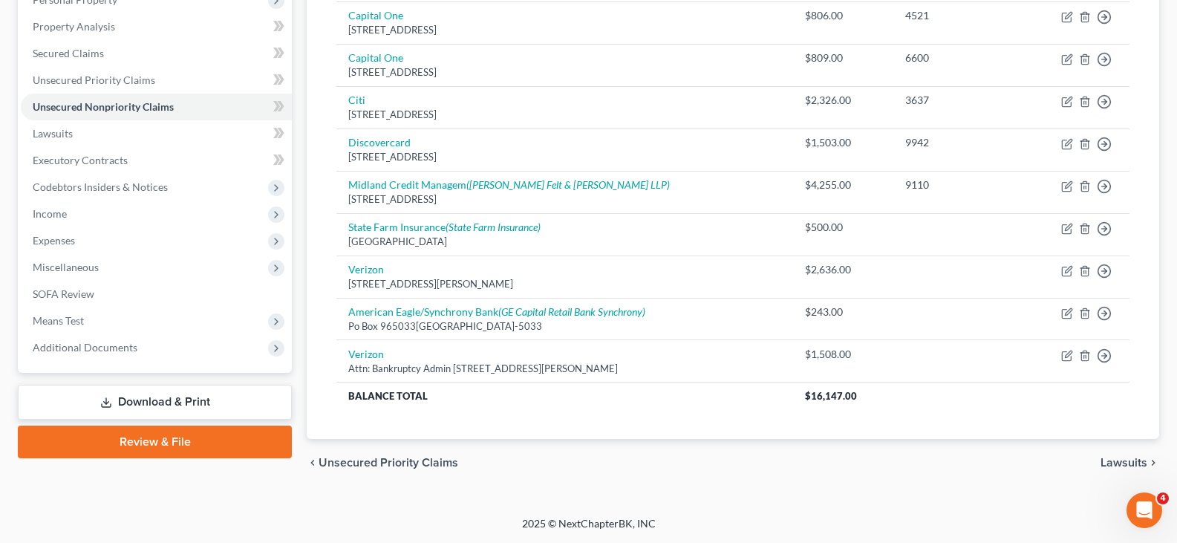
click at [123, 397] on link "Download & Print" at bounding box center [155, 402] width 274 height 35
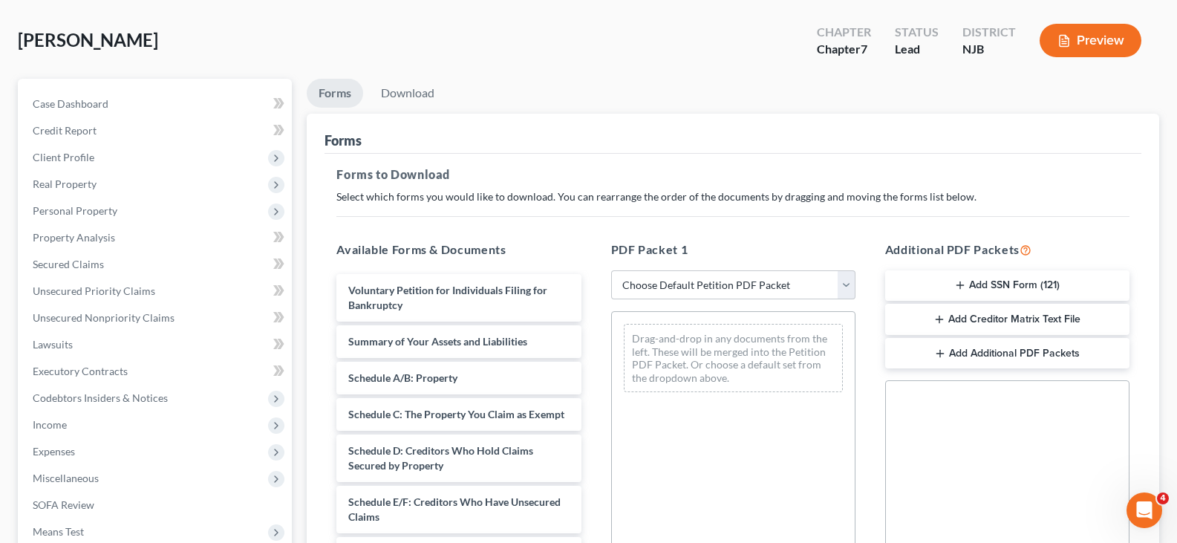
scroll to position [149, 0]
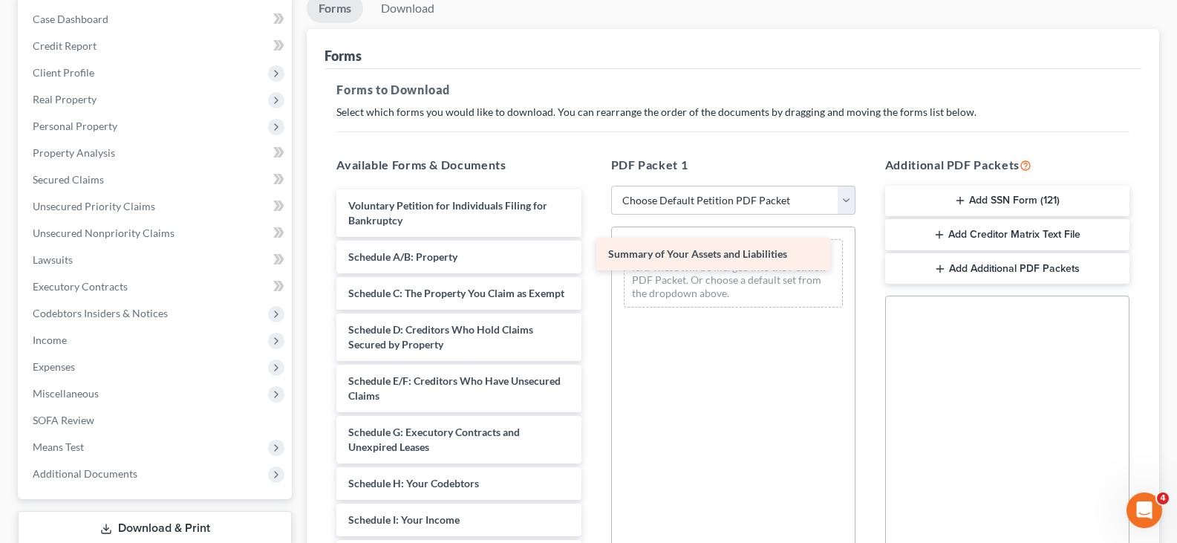
drag, startPoint x: 447, startPoint y: 260, endPoint x: 708, endPoint y: 256, distance: 261.4
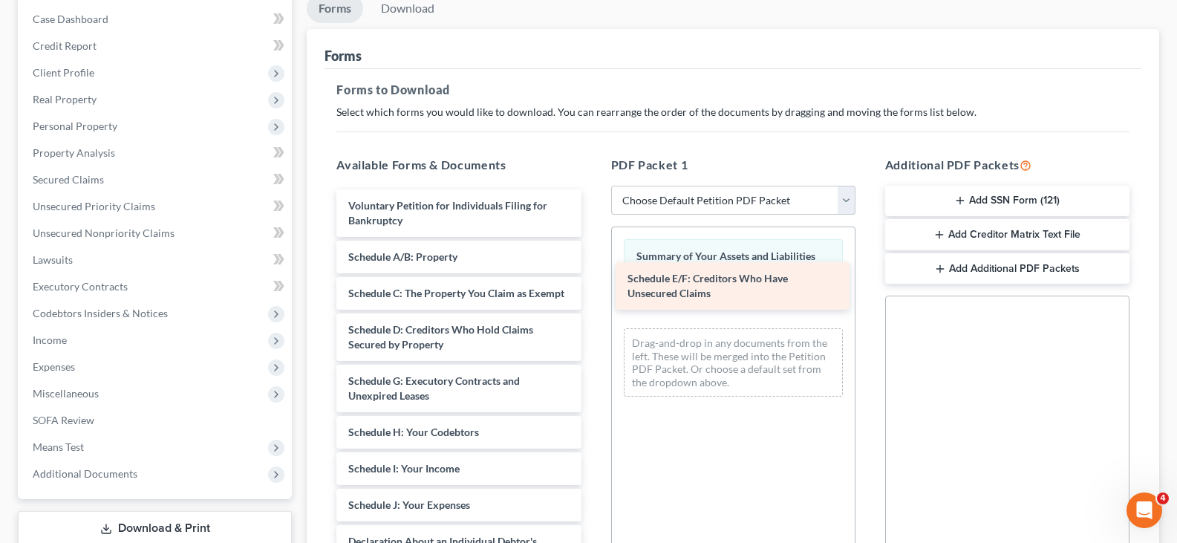
drag, startPoint x: 434, startPoint y: 405, endPoint x: 713, endPoint y: 287, distance: 302.8
click at [593, 287] on div "Schedule E/F: Creditors Who Have Unsecured Claims Voluntary Petition for Indivi…" at bounding box center [458, 537] width 268 height 697
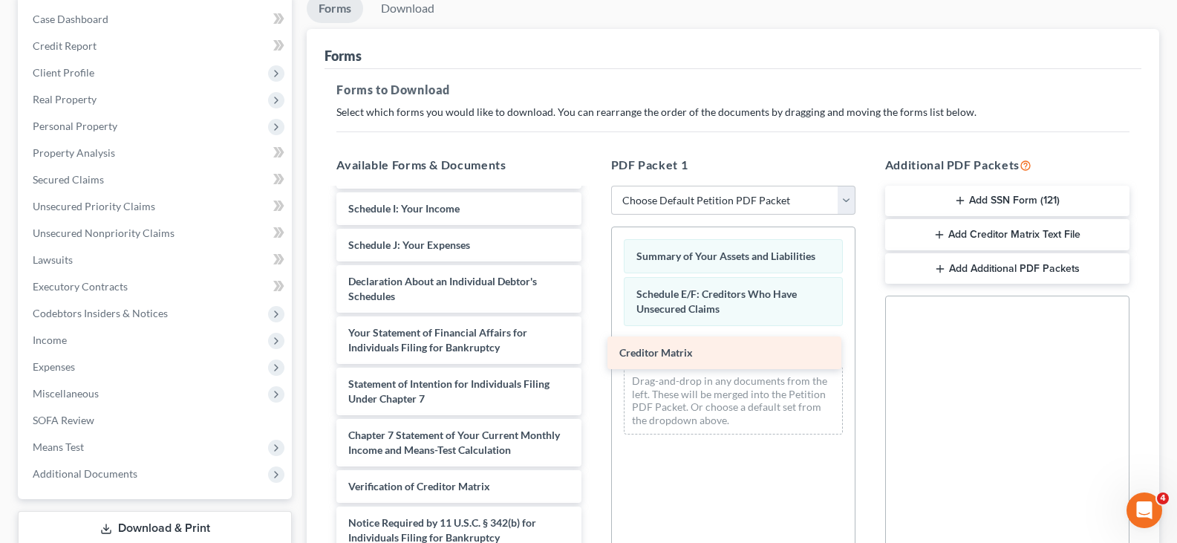
scroll to position [275, 0]
drag, startPoint x: 411, startPoint y: 451, endPoint x: 691, endPoint y: 348, distance: 298.6
click at [593, 348] on div "Creditor Matrix Voluntary Petition for Individuals Filing for Bankruptcy Schedu…" at bounding box center [458, 259] width 268 height 661
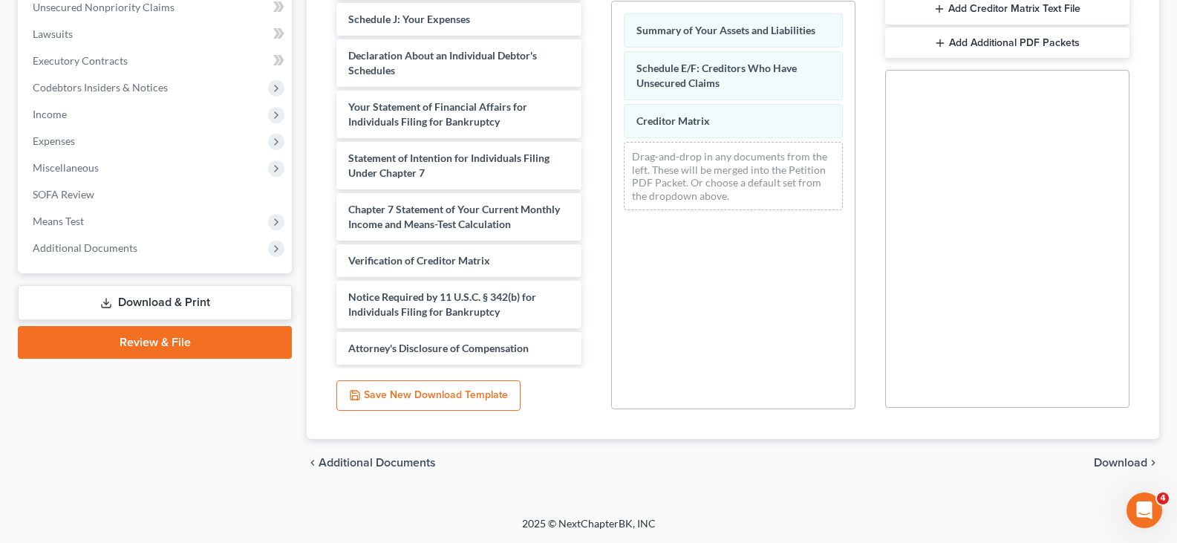
drag, startPoint x: 1109, startPoint y: 464, endPoint x: 841, endPoint y: 238, distance: 350.4
click at [1108, 463] on span "Download" at bounding box center [1120, 463] width 53 height 12
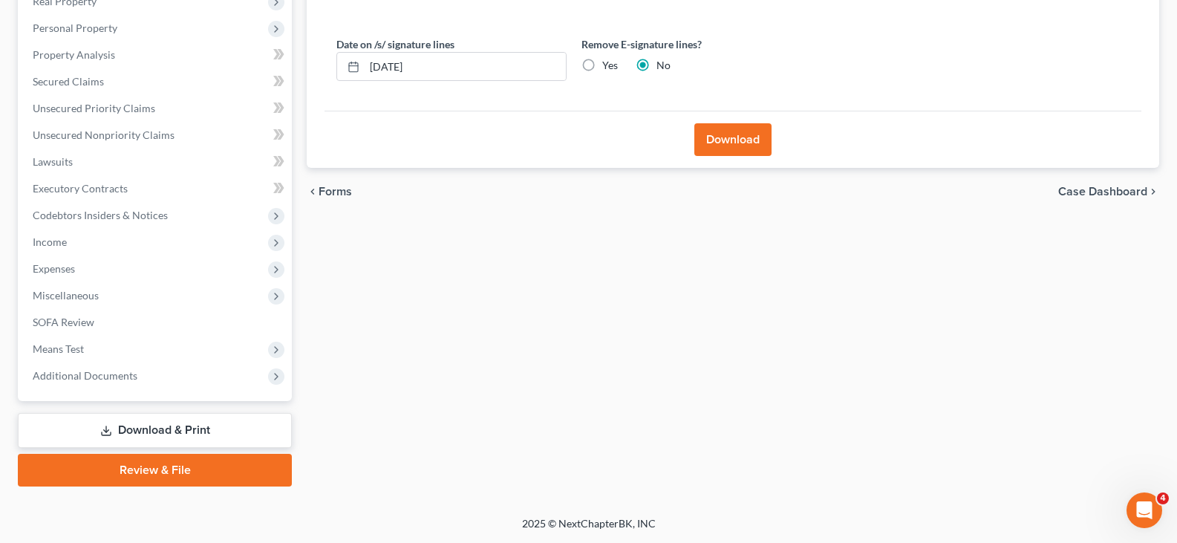
click at [602, 64] on label "Yes" at bounding box center [610, 65] width 16 height 15
click at [608, 64] on input "Yes" at bounding box center [613, 63] width 10 height 10
radio input "true"
radio input "false"
click at [714, 143] on button "Download" at bounding box center [732, 139] width 77 height 33
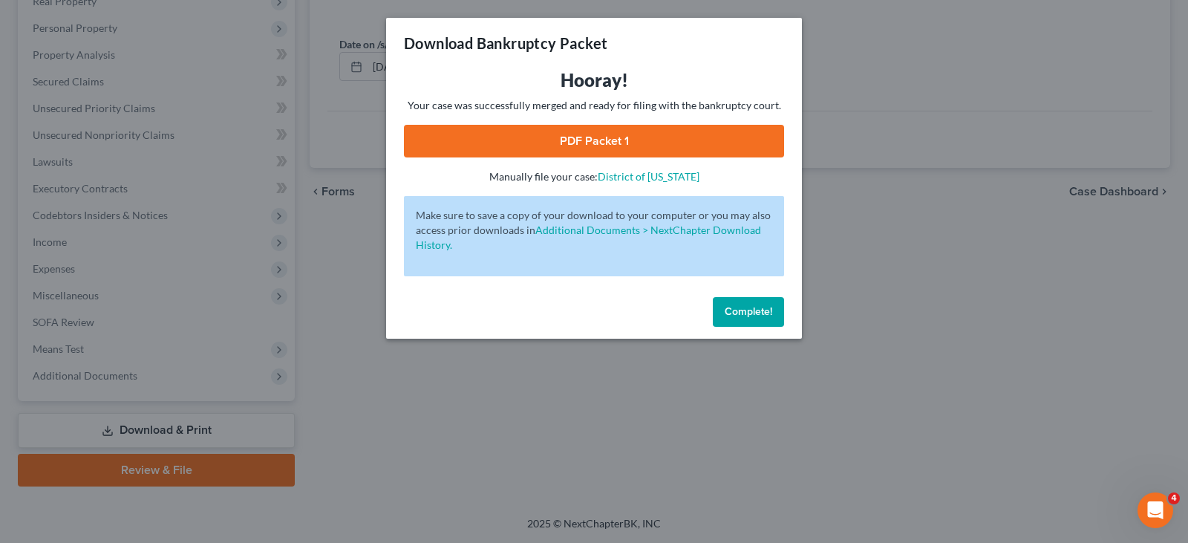
click at [543, 151] on link "PDF Packet 1" at bounding box center [594, 141] width 380 height 33
drag, startPoint x: 740, startPoint y: 311, endPoint x: 731, endPoint y: 296, distance: 18.0
click at [738, 307] on span "Complete!" at bounding box center [749, 311] width 48 height 13
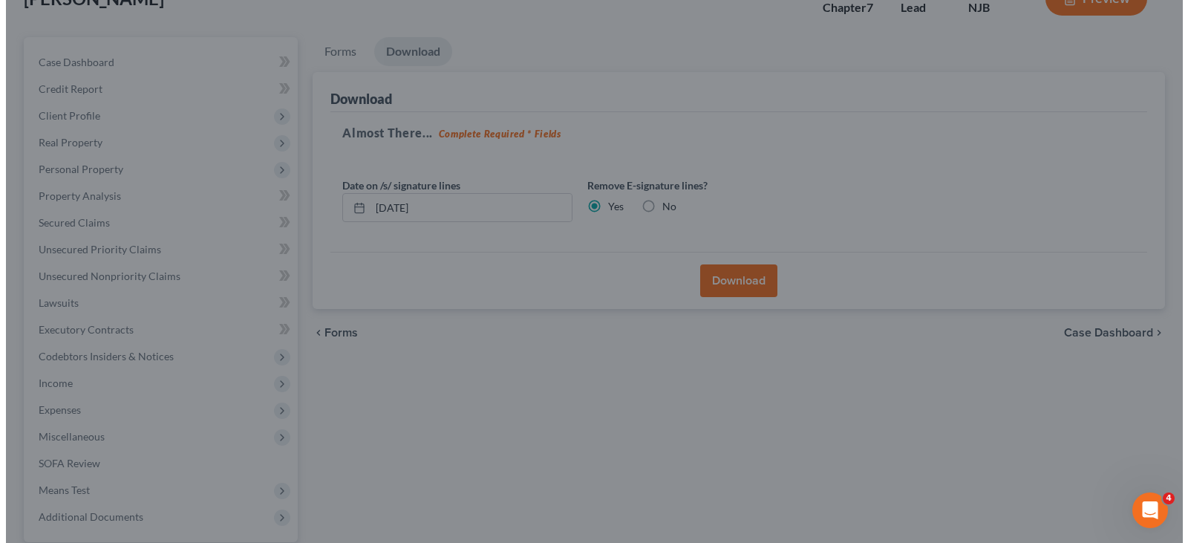
scroll to position [0, 0]
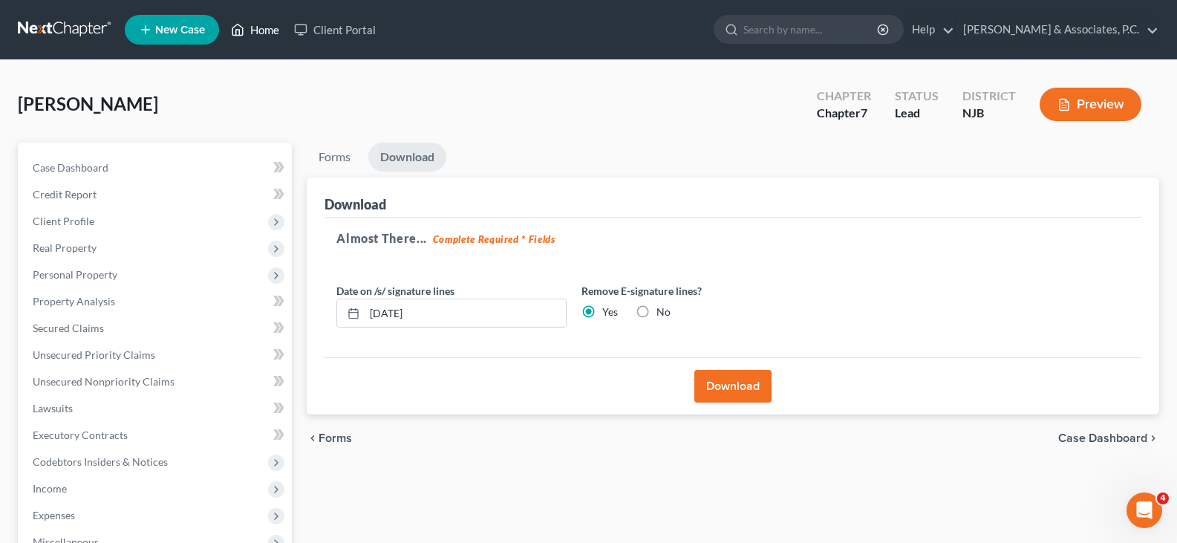
click at [259, 31] on link "Home" at bounding box center [255, 29] width 63 height 27
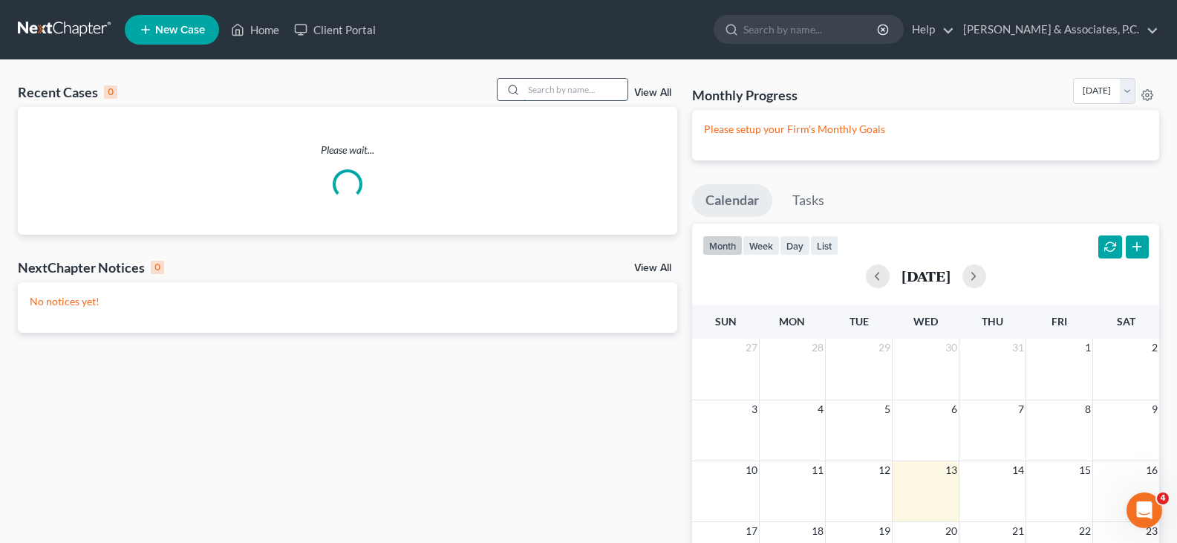
click at [570, 89] on input "search" at bounding box center [575, 90] width 104 height 22
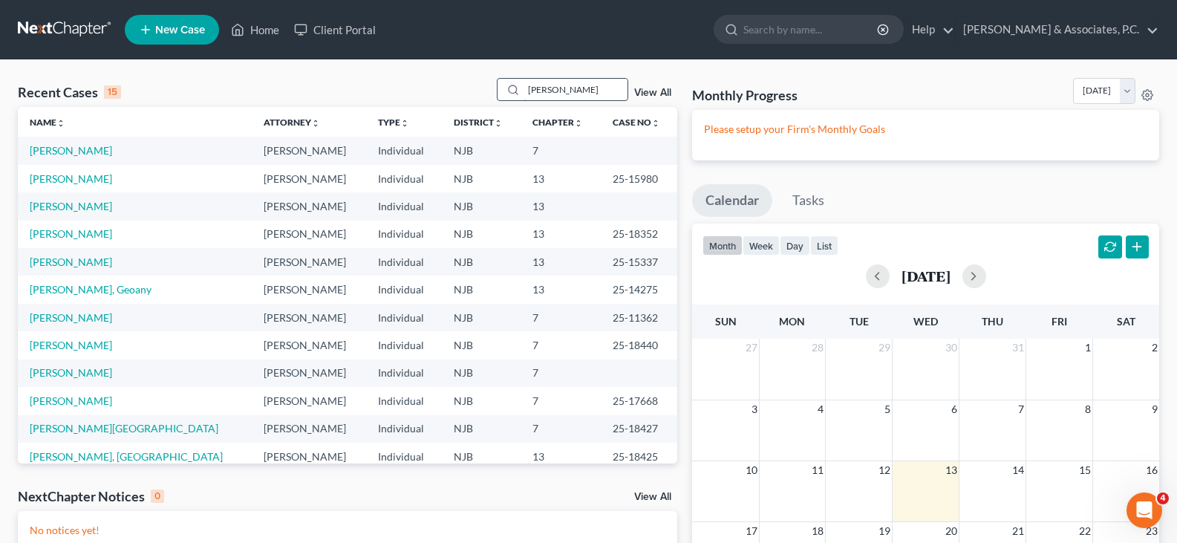
type input "[PERSON_NAME]"
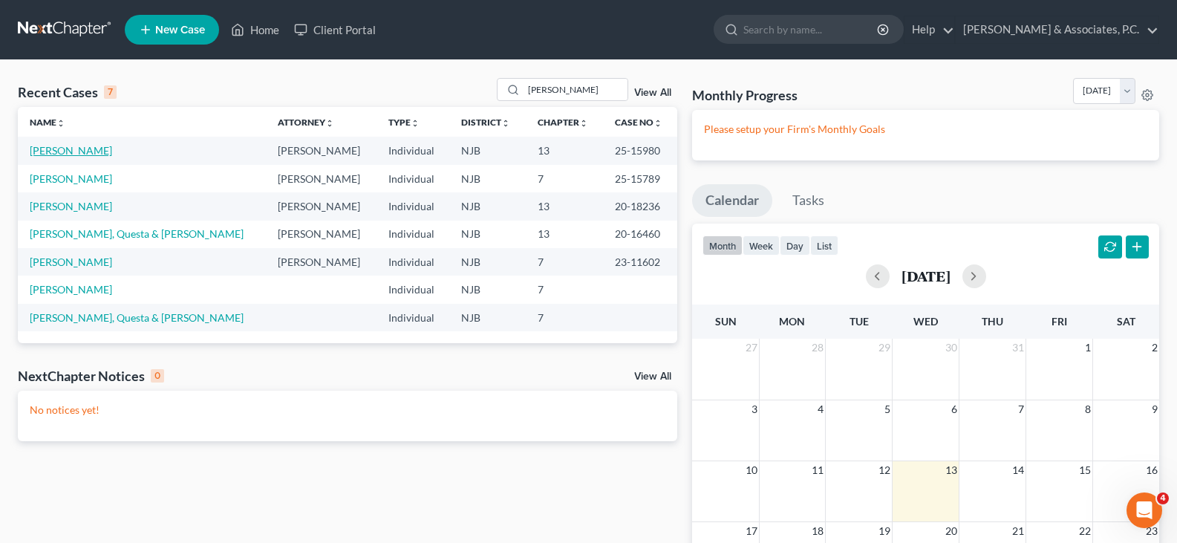
click at [82, 150] on link "[PERSON_NAME]" at bounding box center [71, 150] width 82 height 13
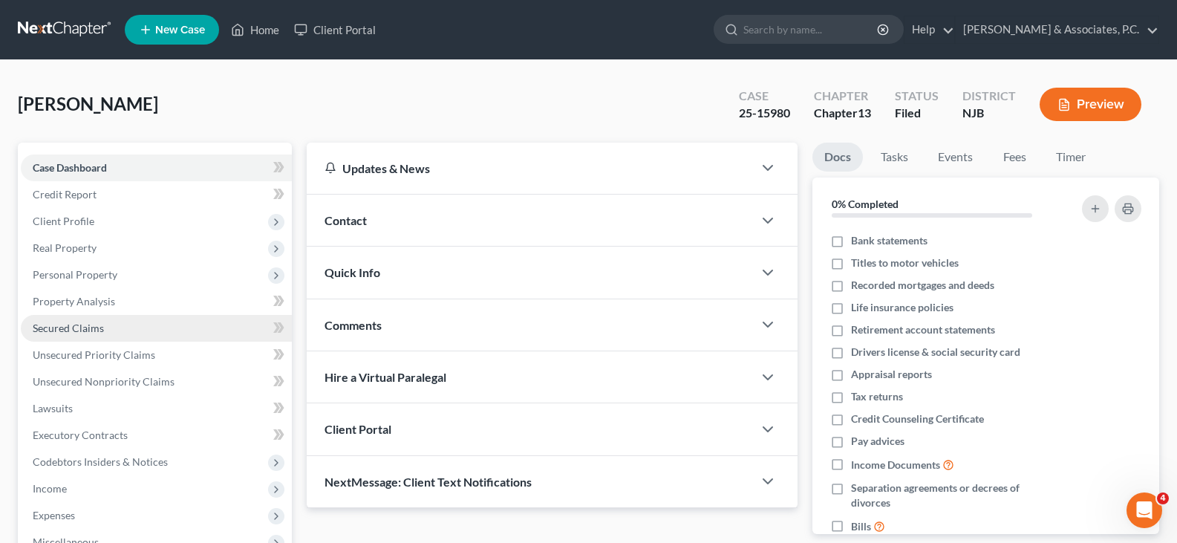
click at [53, 325] on span "Secured Claims" at bounding box center [68, 328] width 71 height 13
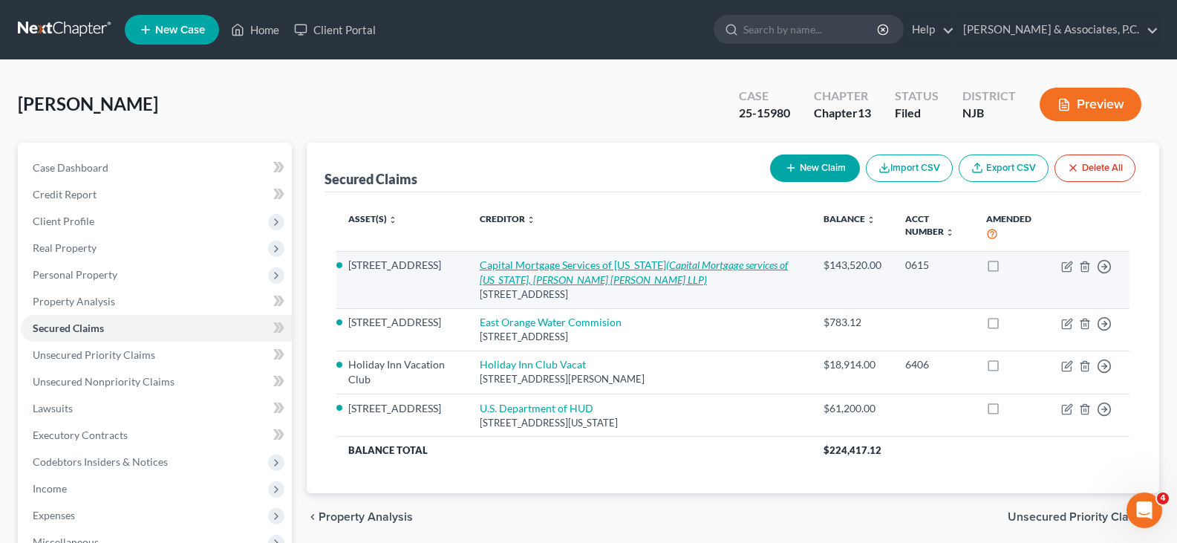
click at [563, 273] on icon "(Capital Mortgage services of [US_STATE], [PERSON_NAME] [PERSON_NAME] LLP)" at bounding box center [634, 271] width 308 height 27
select select "45"
select select "5"
select select "0"
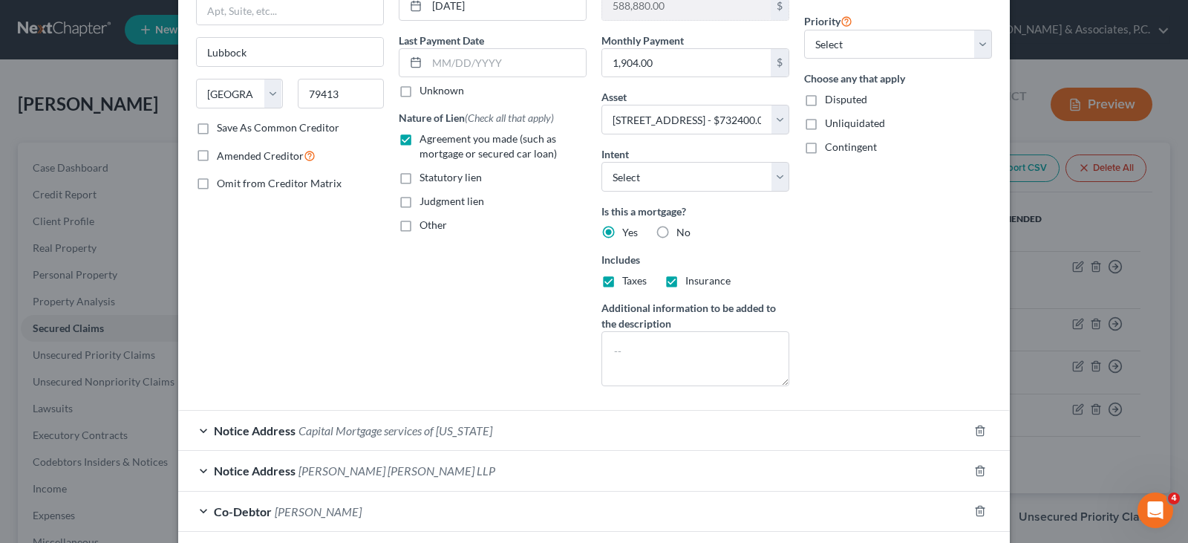
scroll to position [284, 0]
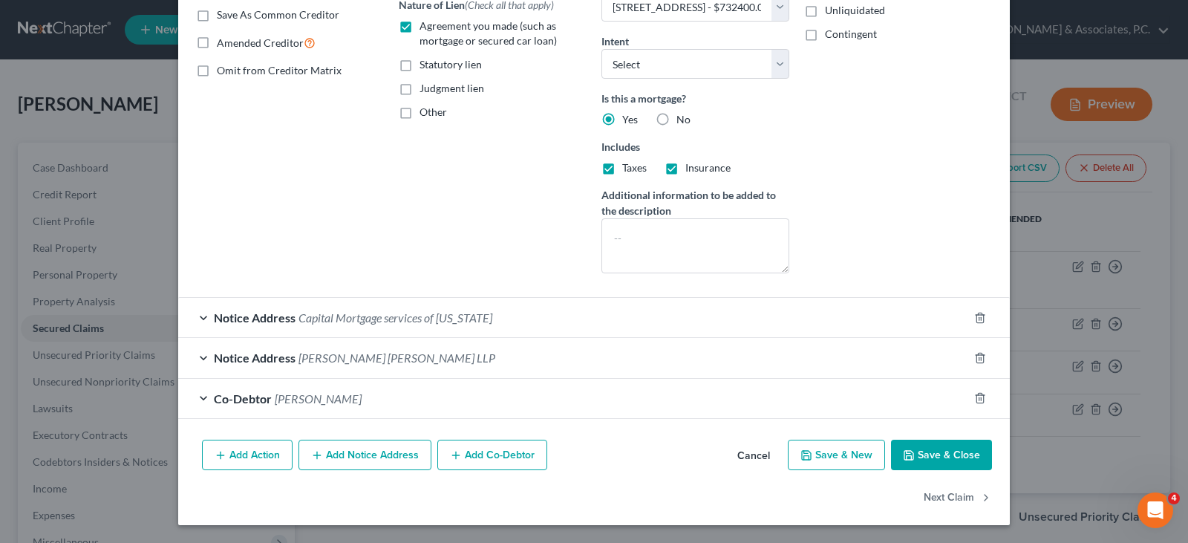
click at [382, 321] on span "Capital Mortgage services of [US_STATE]" at bounding box center [395, 317] width 194 height 14
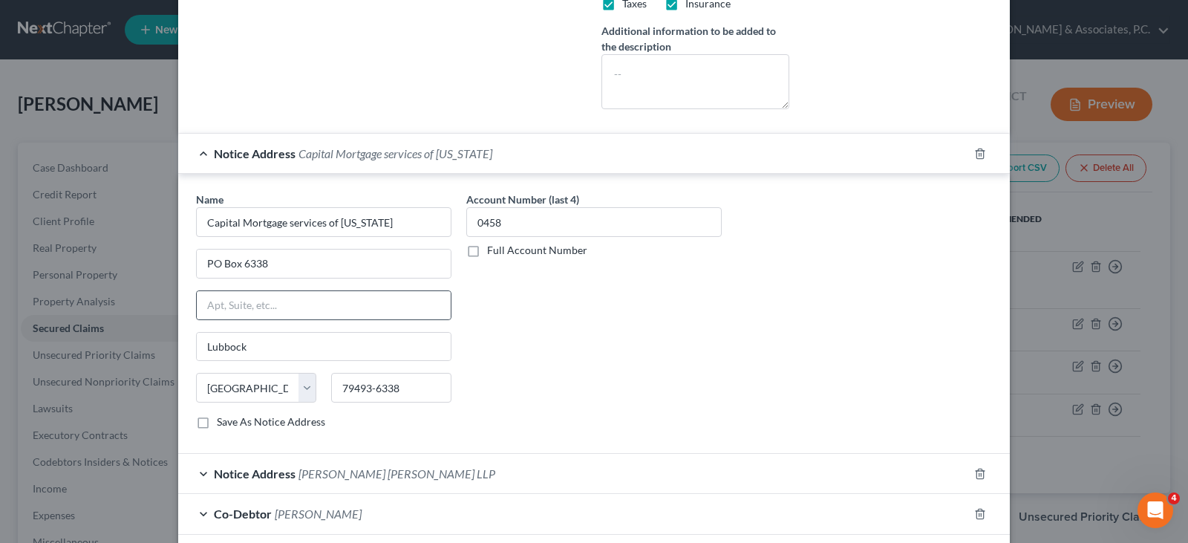
scroll to position [506, 0]
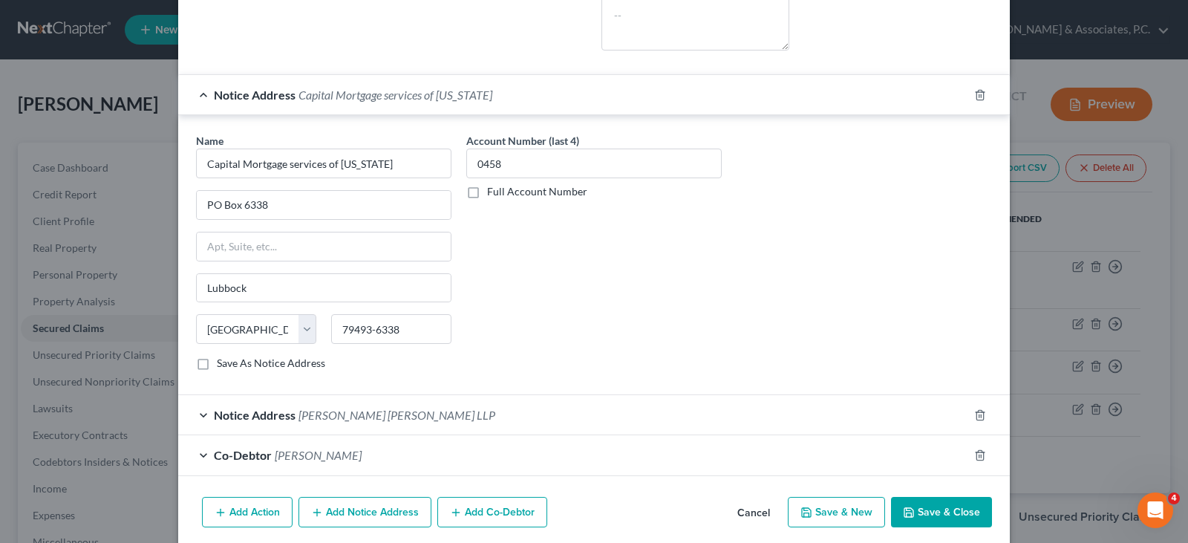
click at [279, 417] on span "Notice Address" at bounding box center [255, 415] width 82 height 14
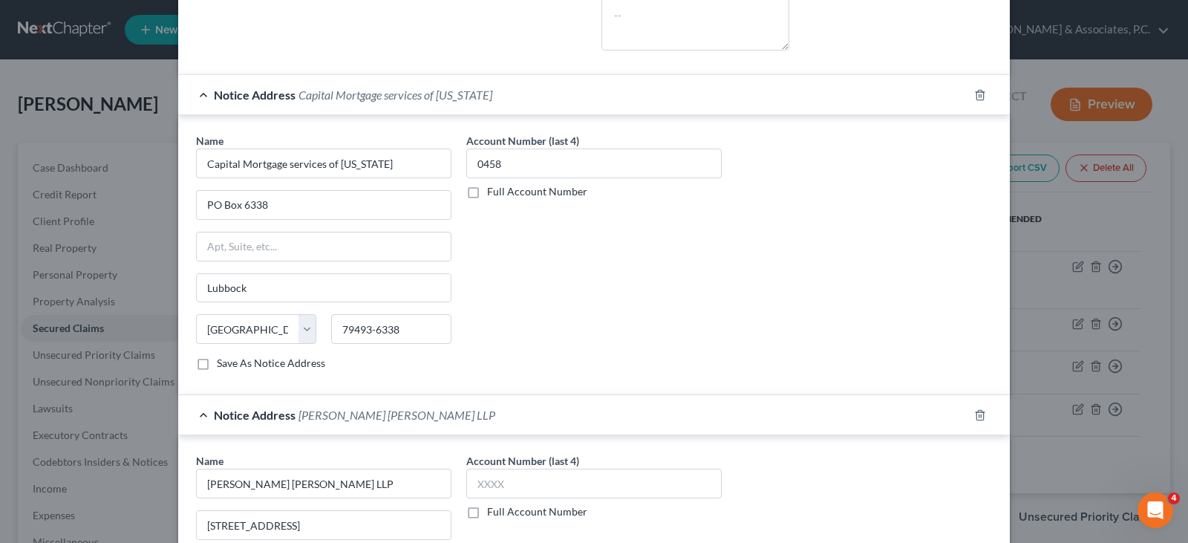
click at [517, 294] on div "Account Number (last 4) 0458 Full Account Number" at bounding box center [594, 257] width 270 height 249
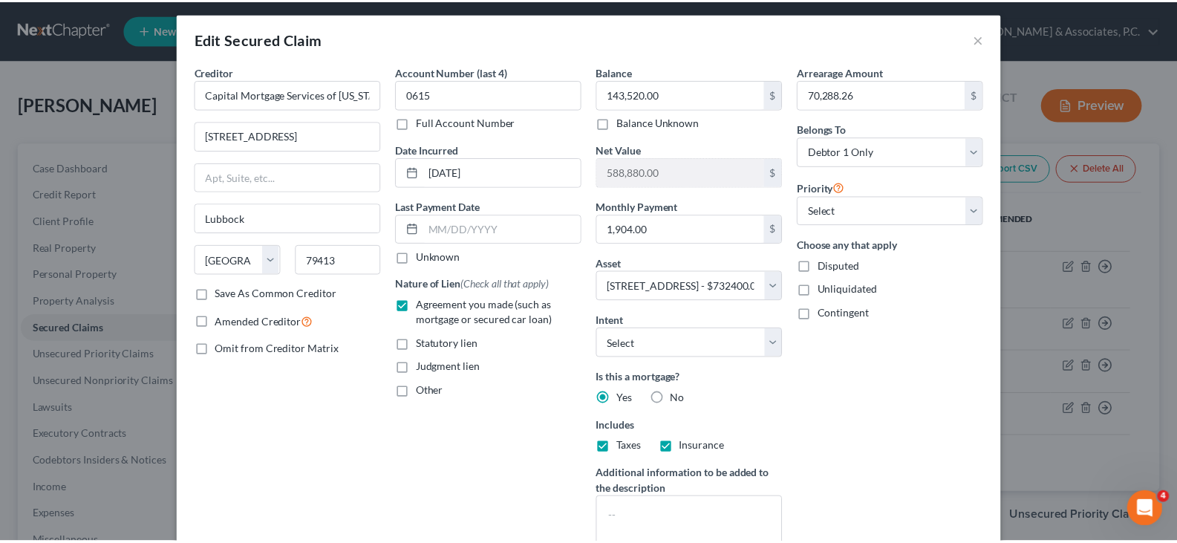
scroll to position [0, 0]
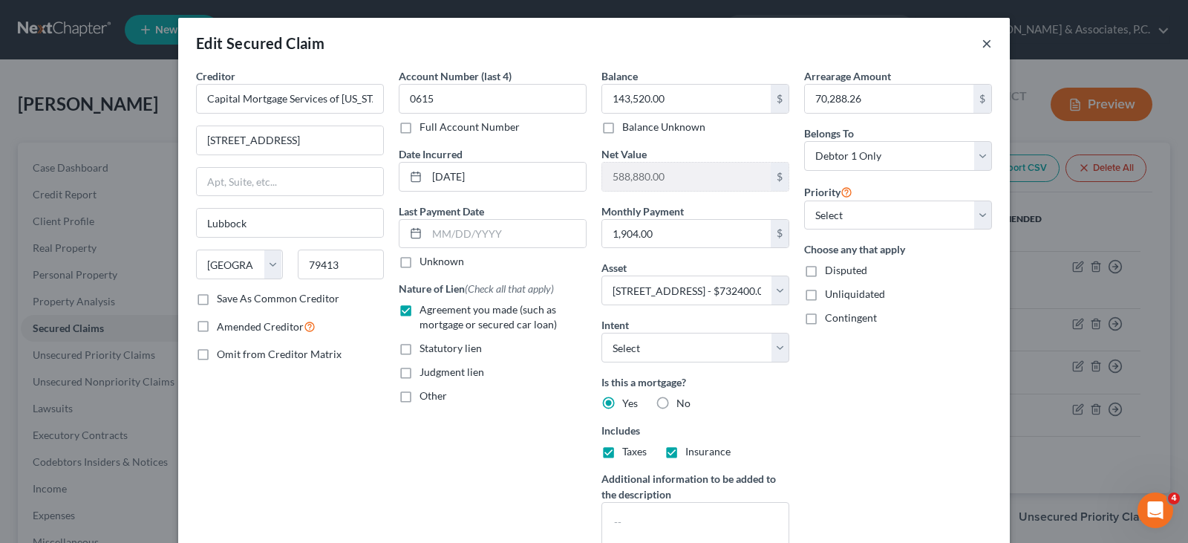
click at [985, 41] on button "×" at bounding box center [987, 43] width 10 height 18
